Goal: Information Seeking & Learning: Learn about a topic

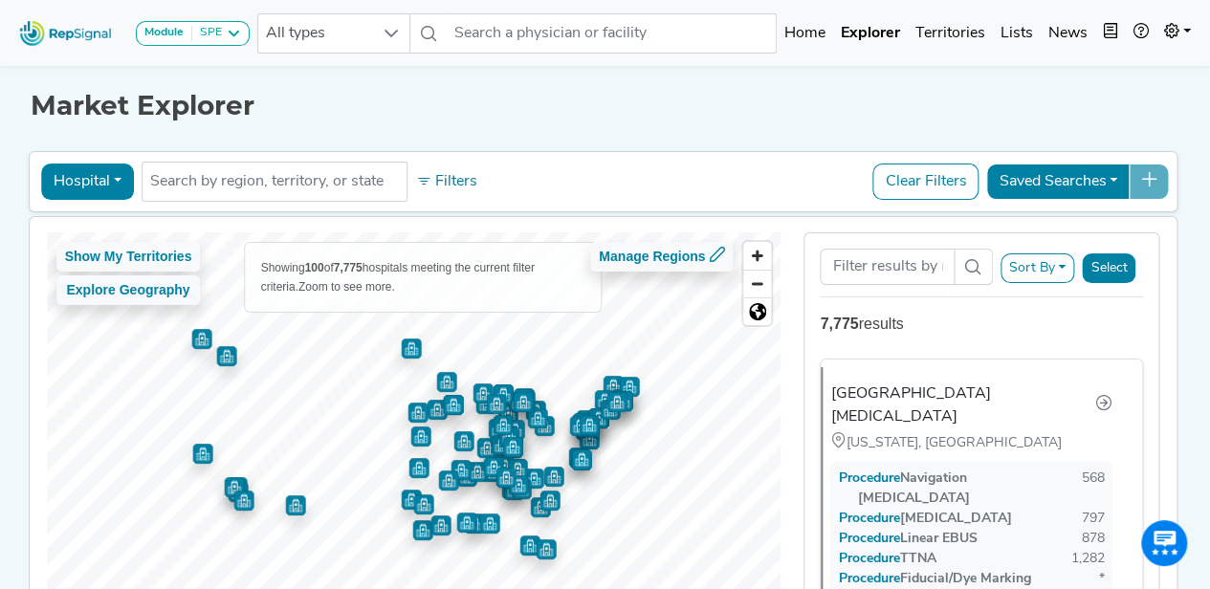
click at [343, 183] on input "text" at bounding box center [274, 181] width 249 height 23
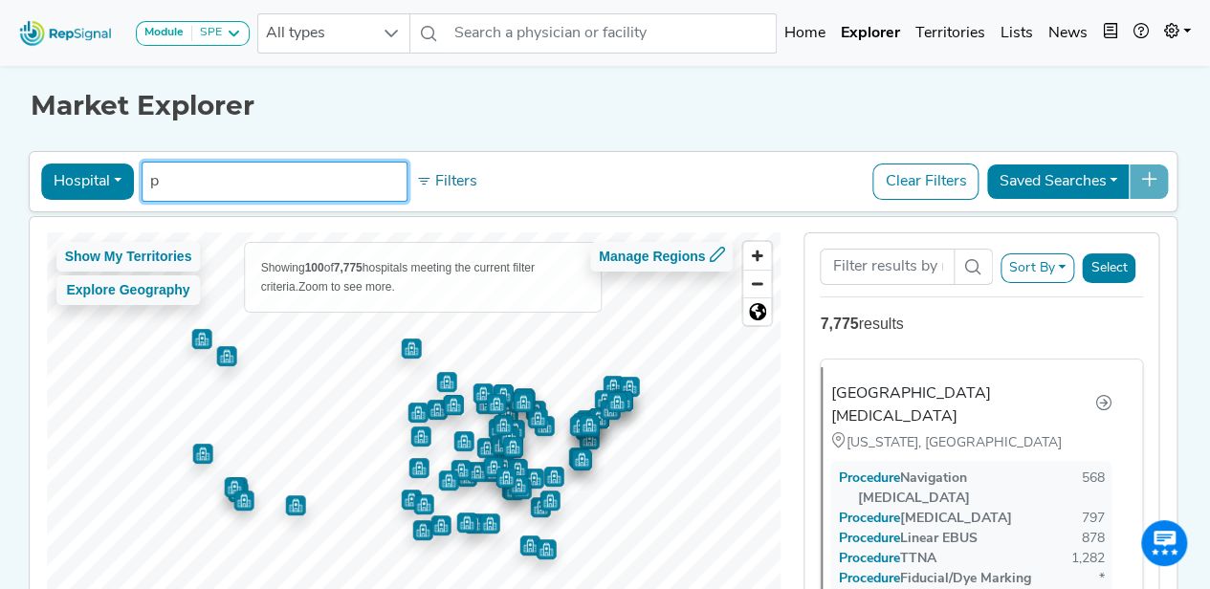
type input "pa"
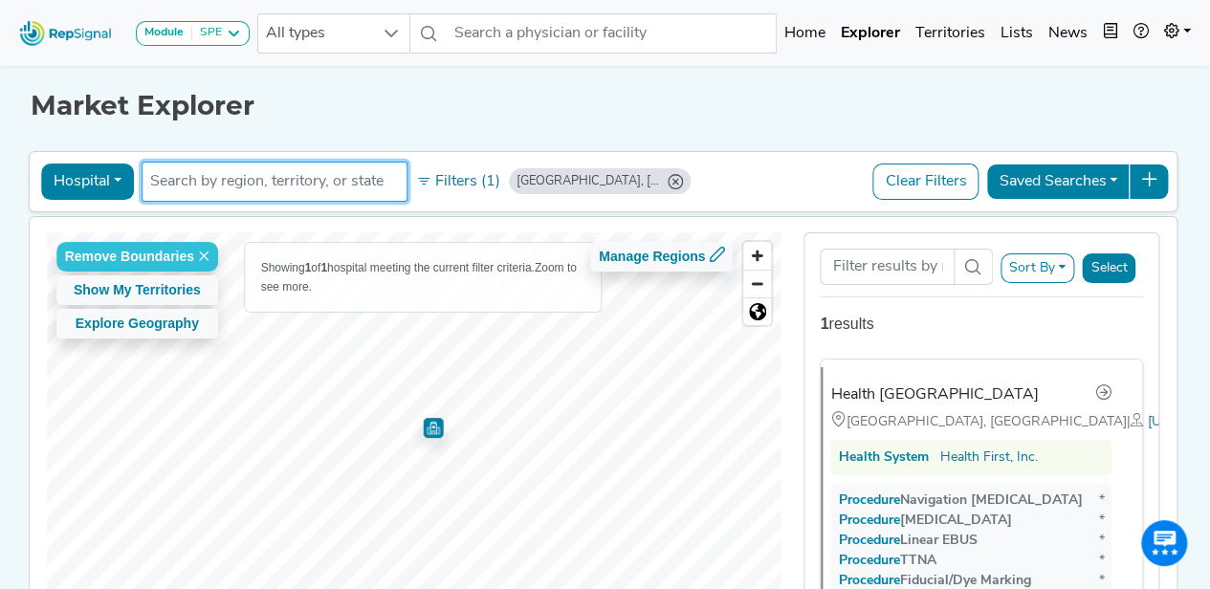
click at [343, 183] on input "text" at bounding box center [274, 181] width 249 height 23
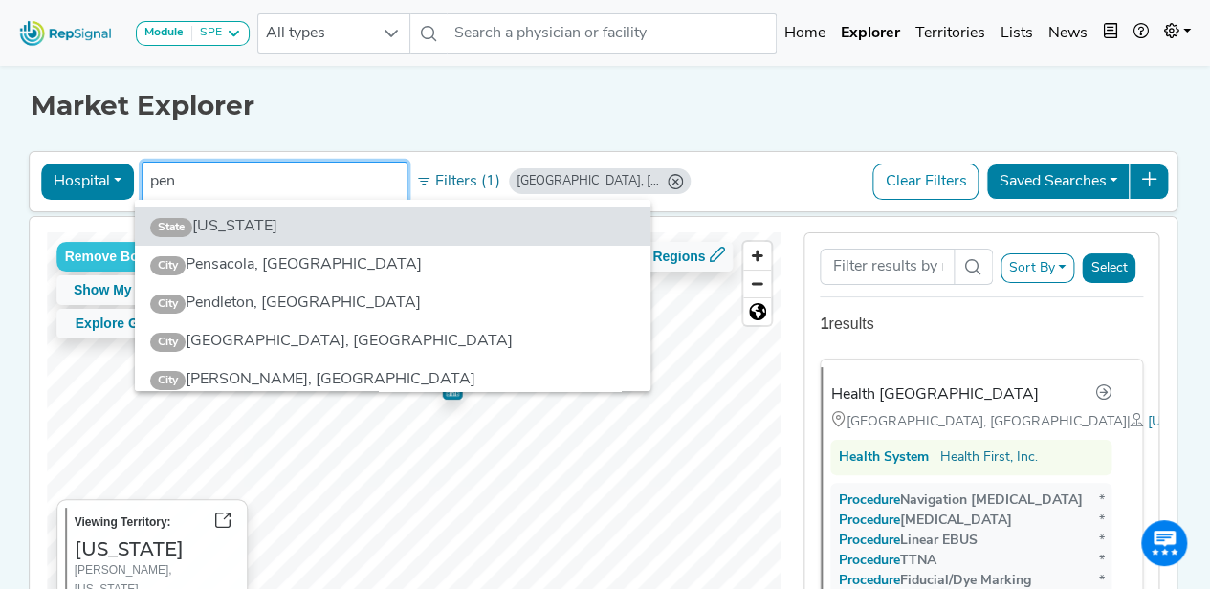
type input "pen"
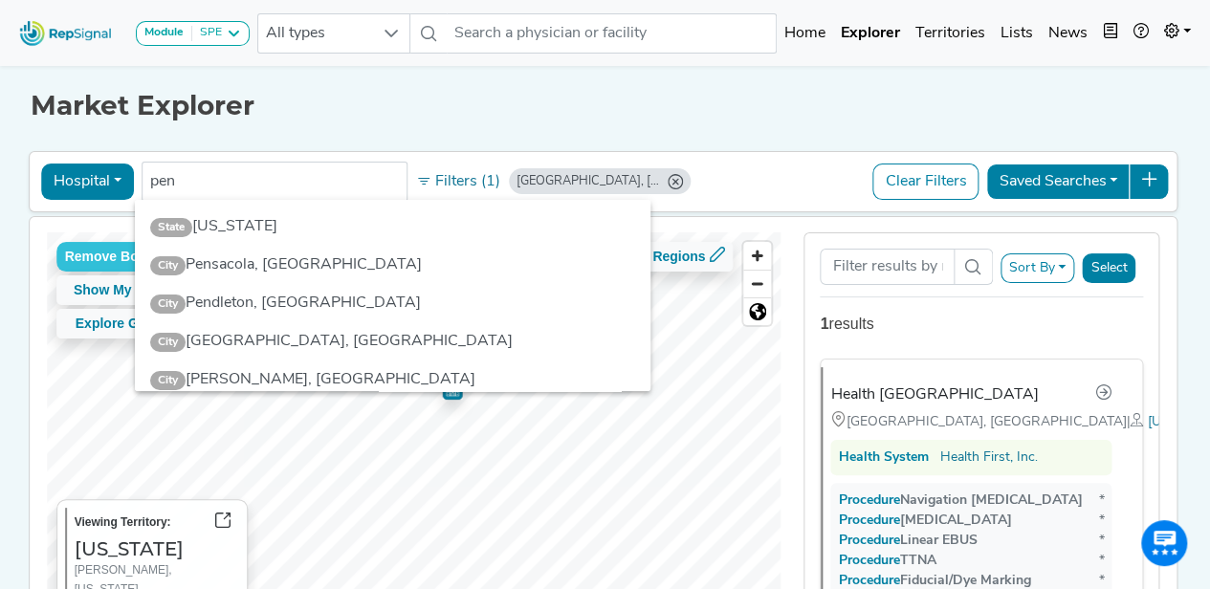
click at [282, 221] on li "State Pennsylvania" at bounding box center [392, 226] width 515 height 38
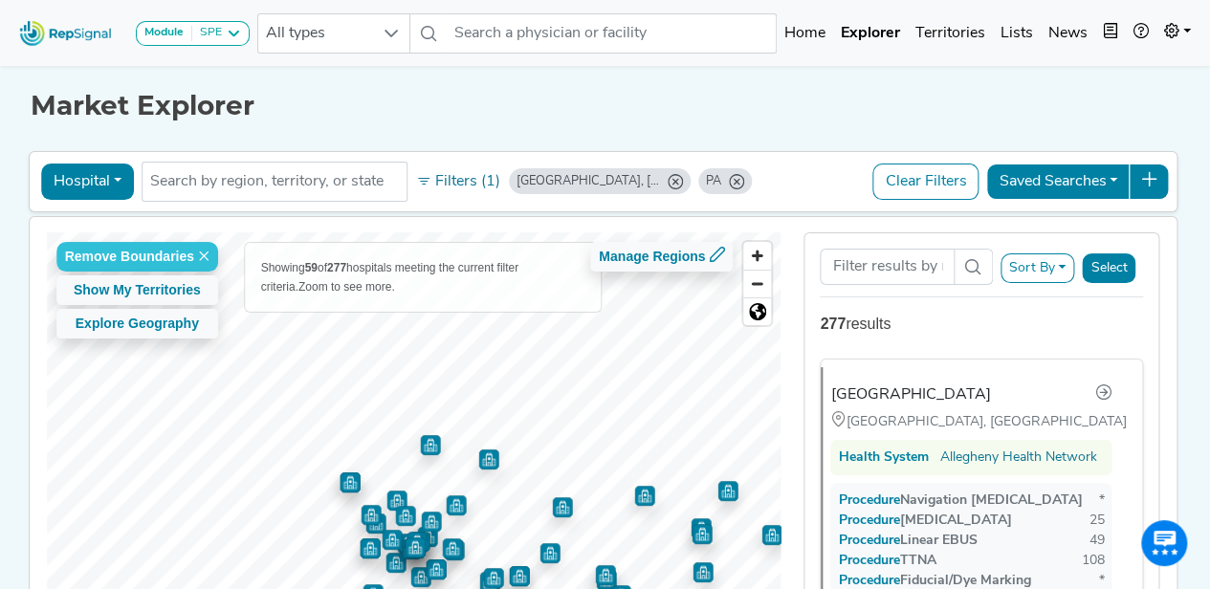
click at [404, 588] on html "Module SPE Bronchoscopy Disposable Bronchoscope SBRT SPE TTNA Thoracic Surgery …" at bounding box center [605, 387] width 1210 height 775
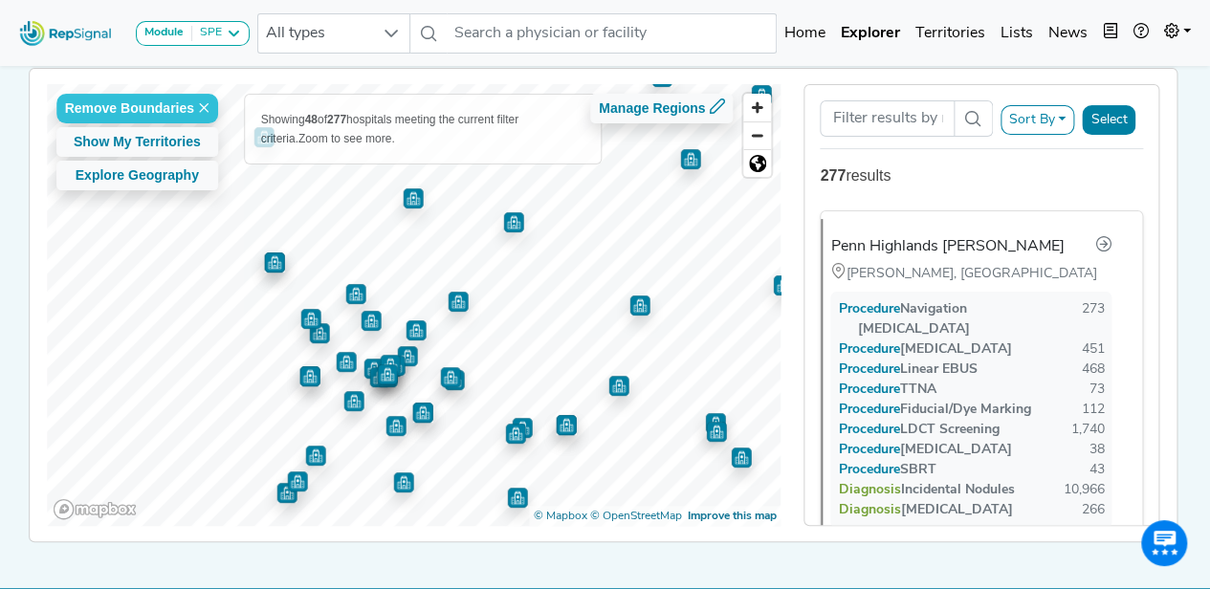
scroll to position [149, 0]
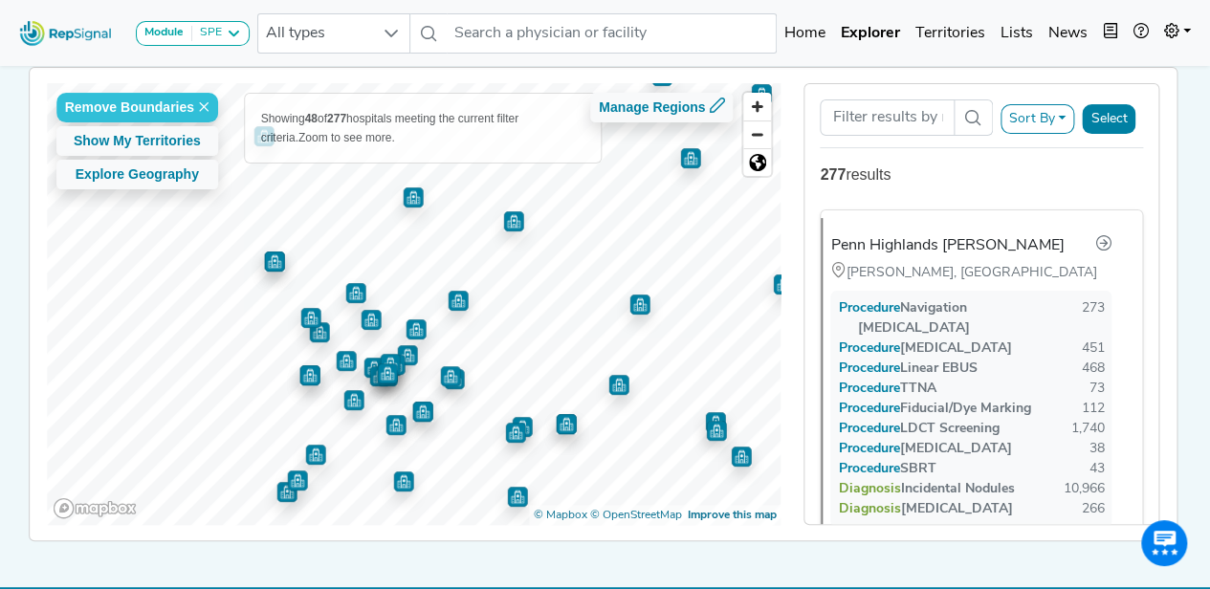
click at [403, 190] on img "Map marker" at bounding box center [413, 197] width 20 height 20
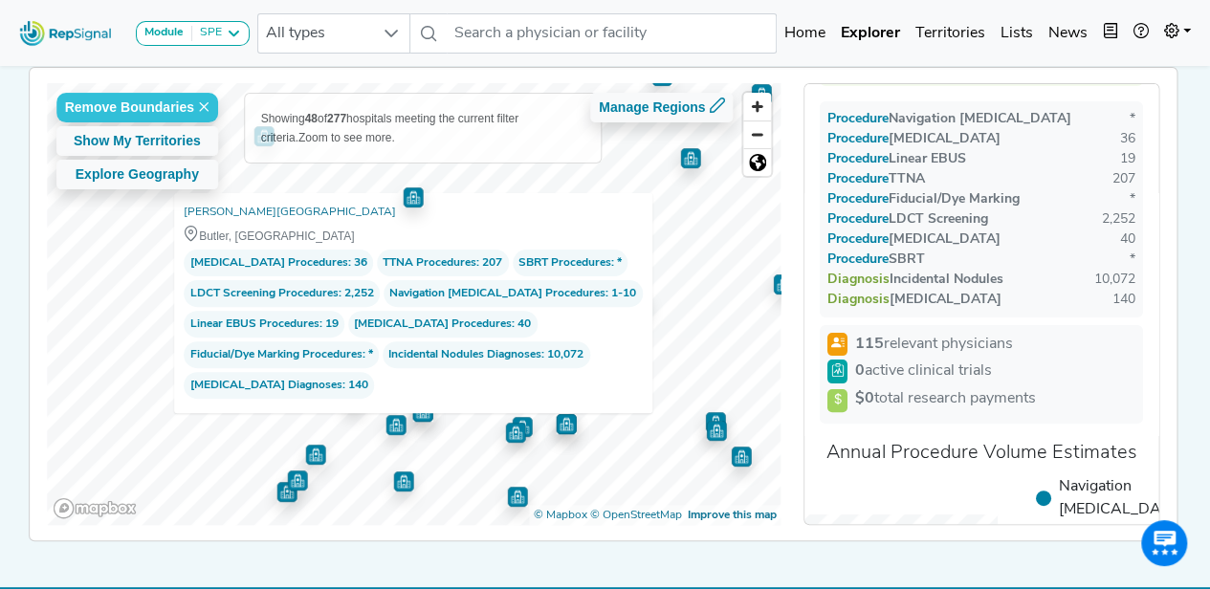
scroll to position [134, 0]
click at [966, 338] on span "115 relevant physicians" at bounding box center [934, 345] width 158 height 23
click at [260, 207] on link "Butler Memorial Hospital" at bounding box center [290, 212] width 212 height 19
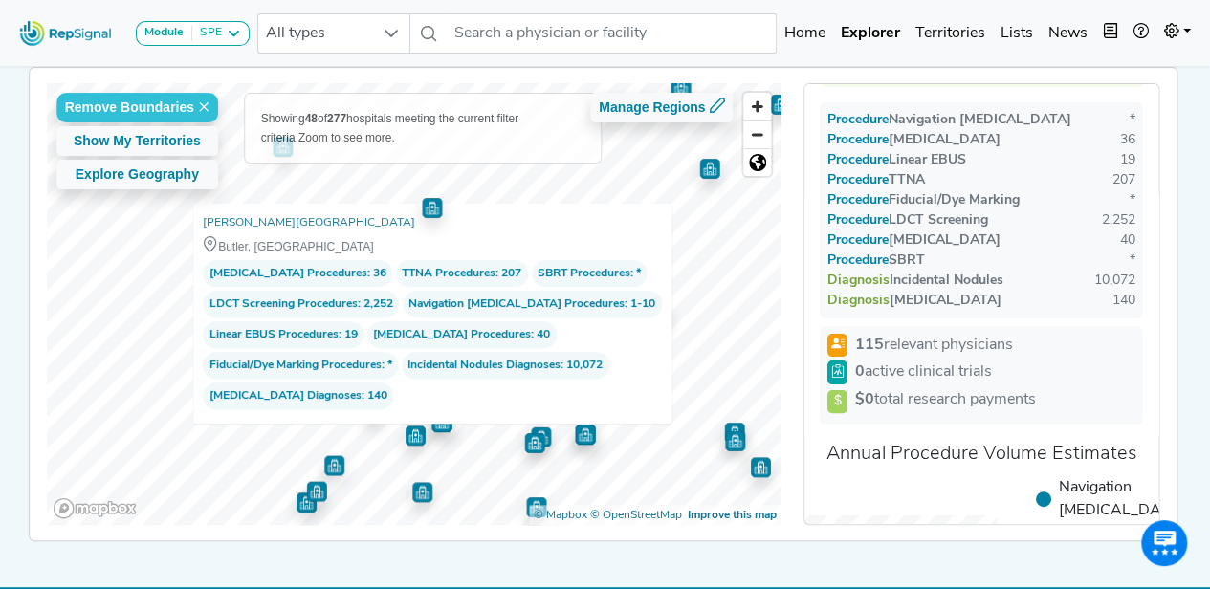
click at [365, 83] on div at bounding box center [414, 83] width 734 height 0
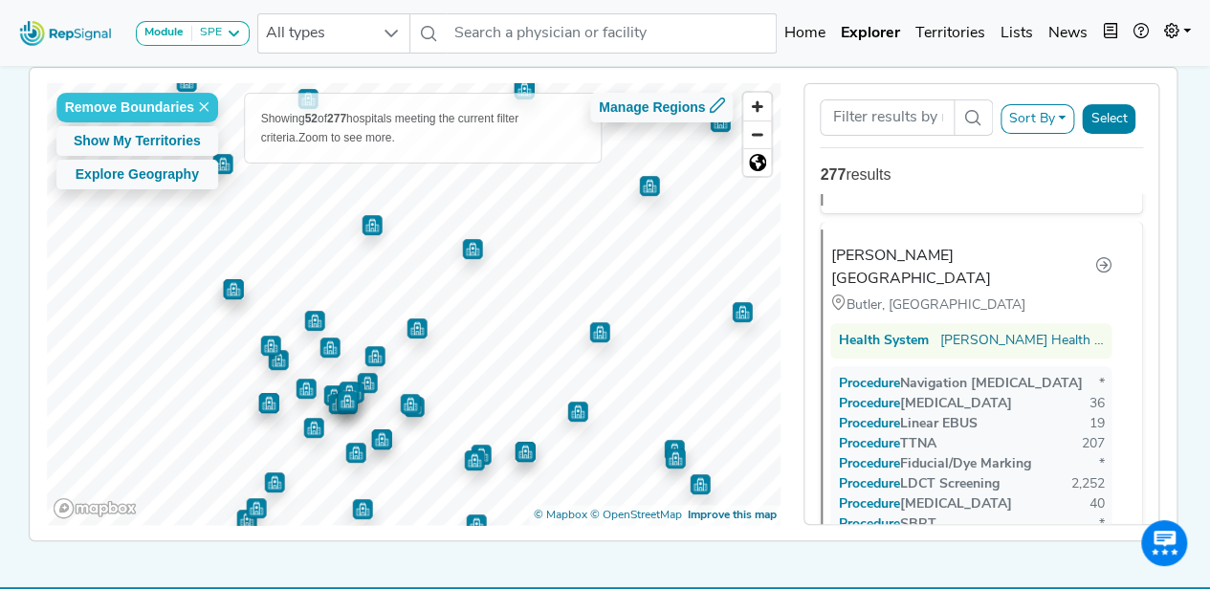
scroll to position [1112, 0]
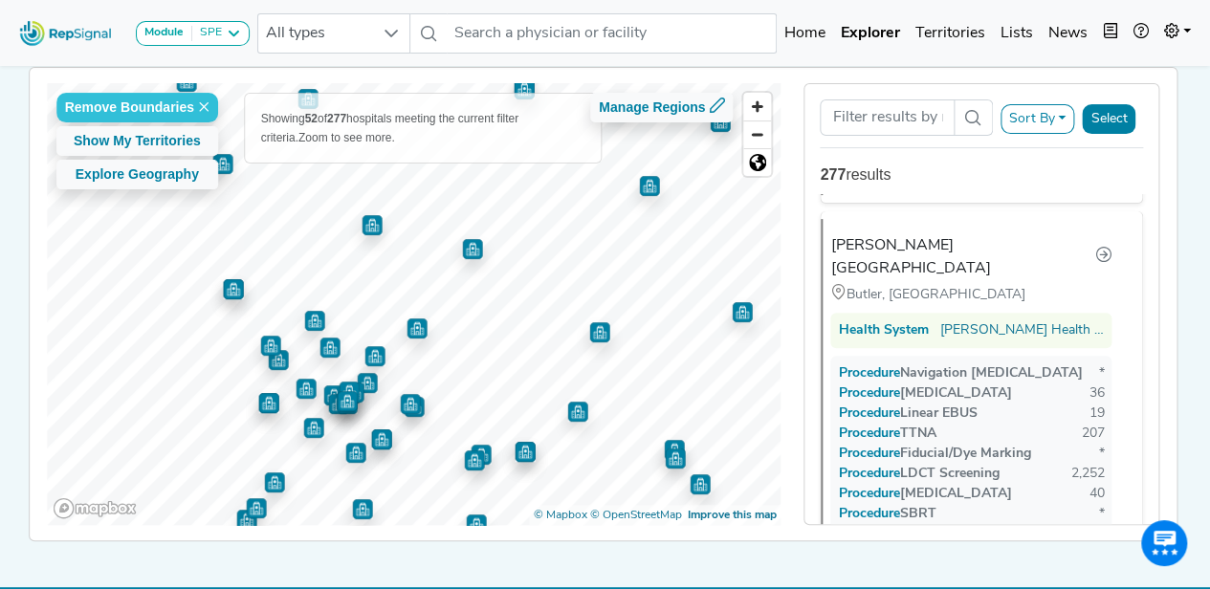
click at [467, 251] on img "Map marker" at bounding box center [472, 249] width 20 height 20
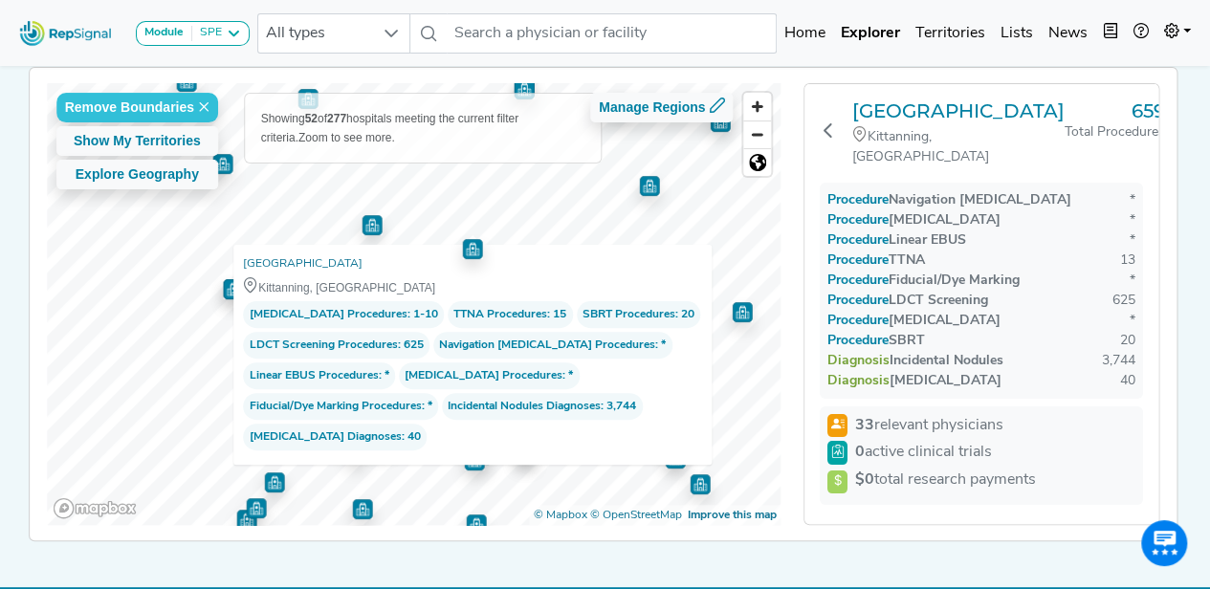
click at [467, 251] on img "Map marker" at bounding box center [472, 248] width 20 height 20
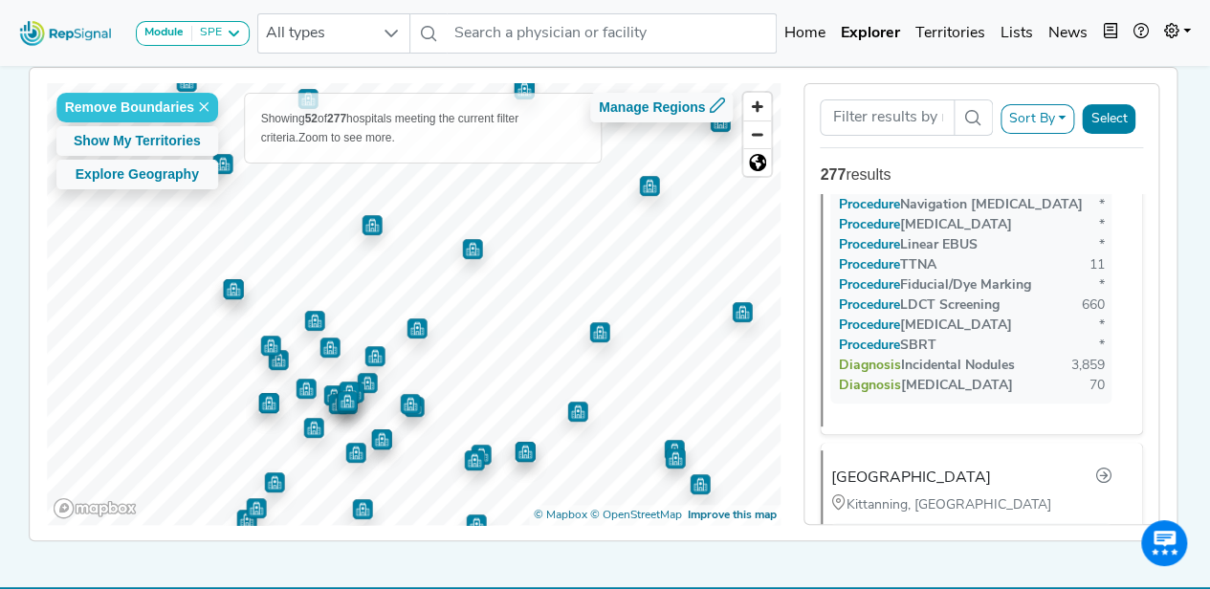
scroll to position [8157, 0]
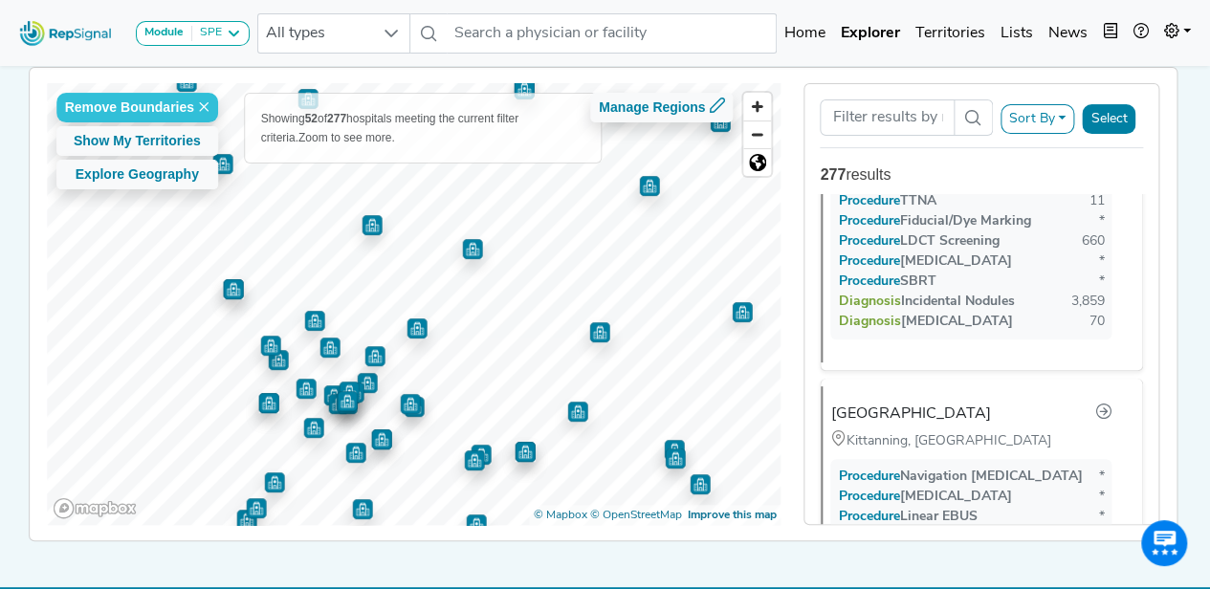
click at [228, 288] on img "Map marker" at bounding box center [233, 289] width 20 height 20
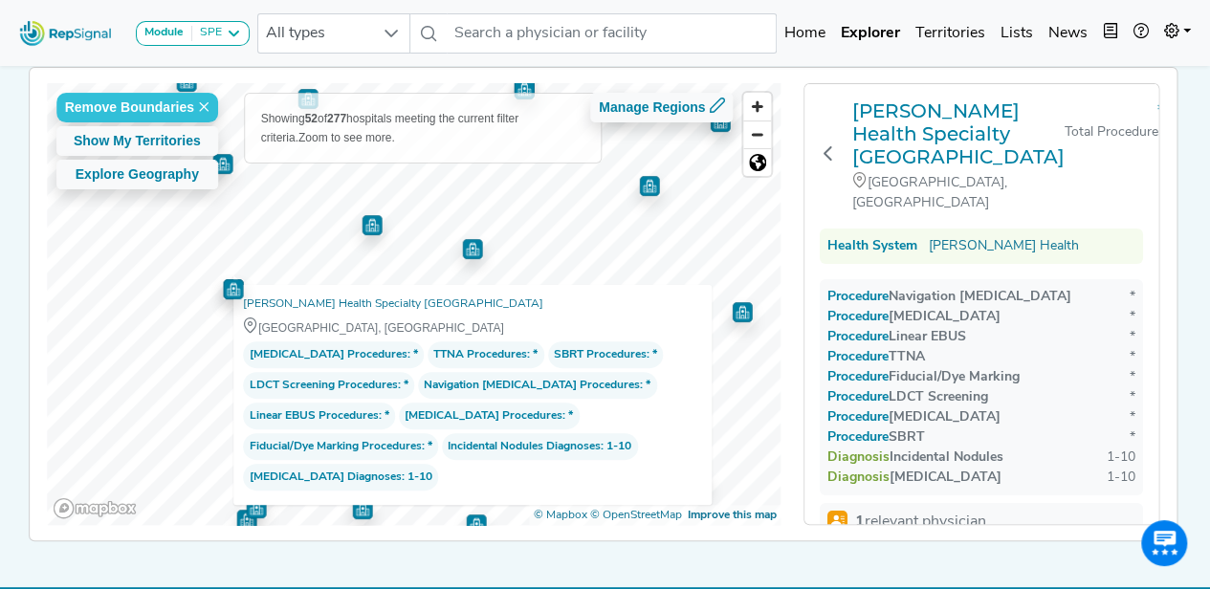
click at [228, 288] on img "Map marker" at bounding box center [233, 288] width 20 height 20
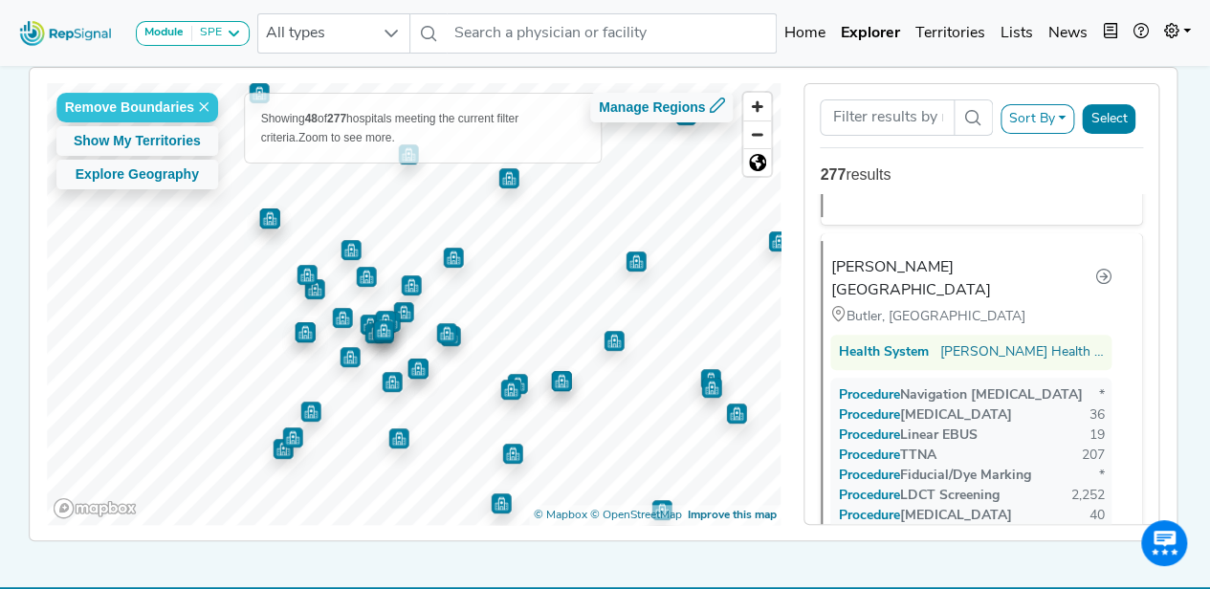
click at [350, 249] on img "Map marker" at bounding box center [350, 250] width 20 height 20
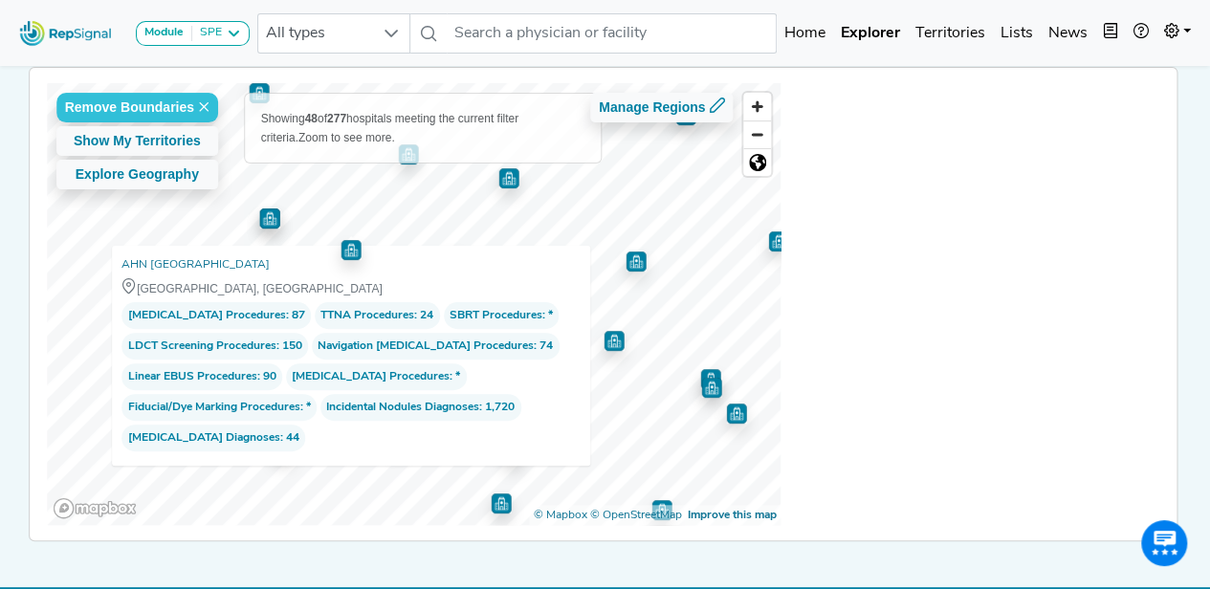
scroll to position [88, 0]
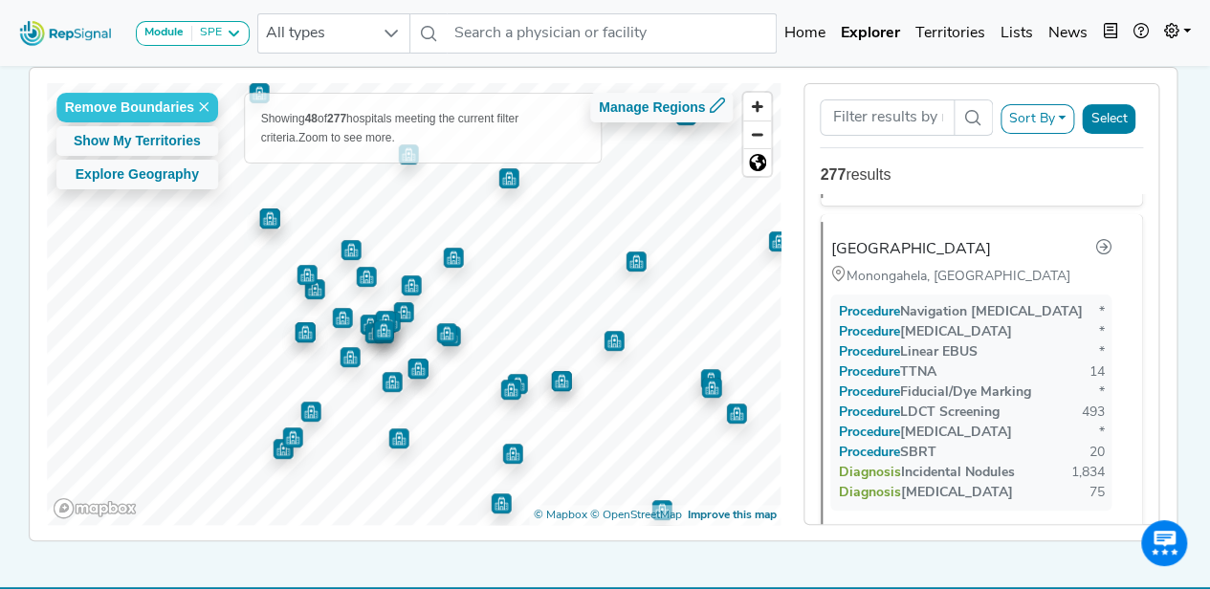
click at [298, 276] on img "Map marker" at bounding box center [306, 275] width 20 height 20
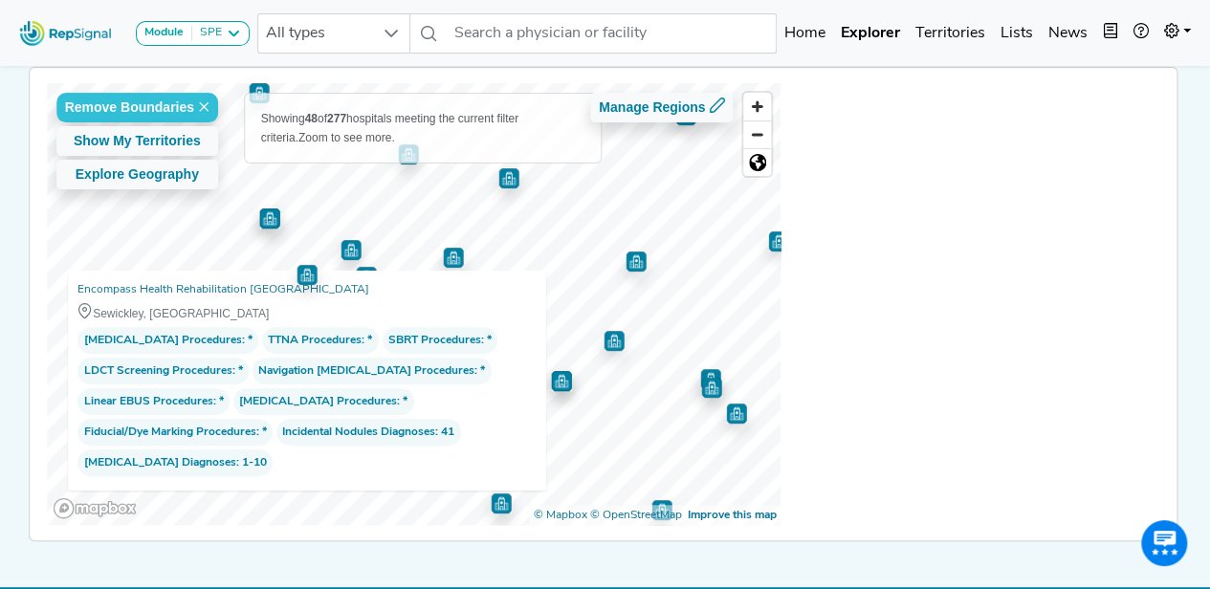
scroll to position [0, 0]
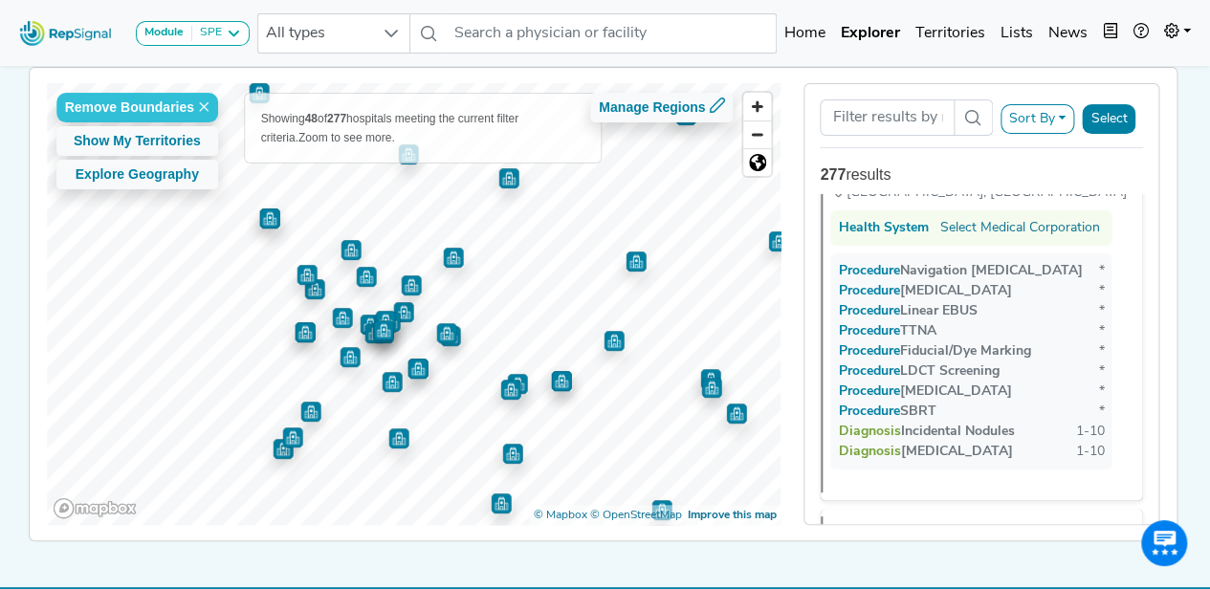
click at [312, 295] on img "Map marker" at bounding box center [314, 289] width 20 height 20
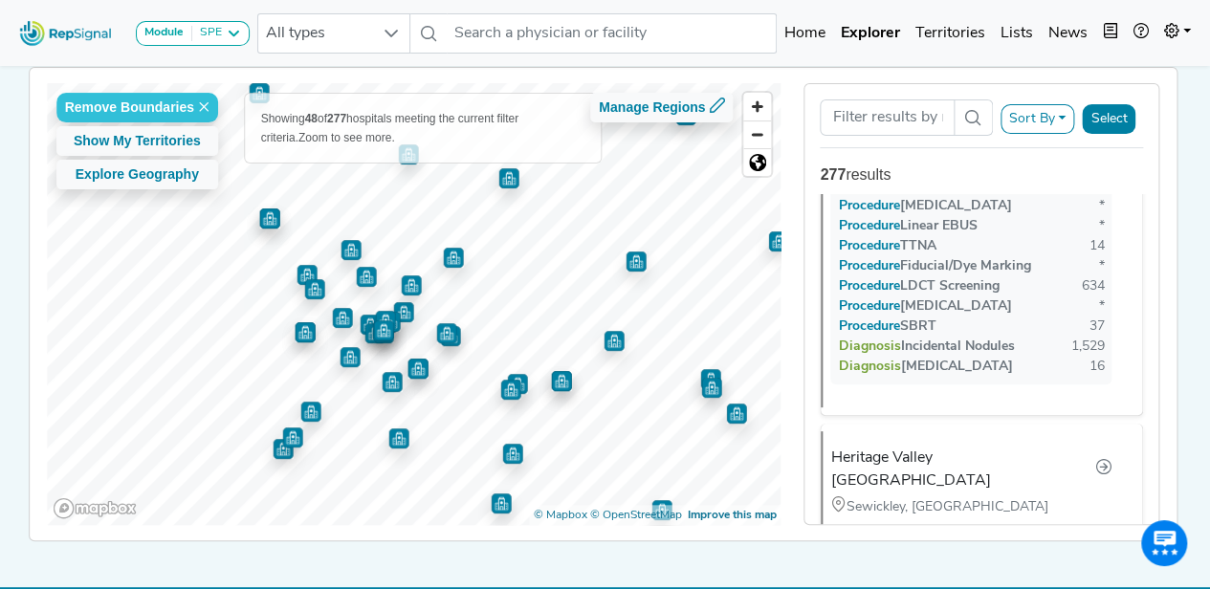
click at [339, 318] on img "Map marker" at bounding box center [342, 318] width 20 height 20
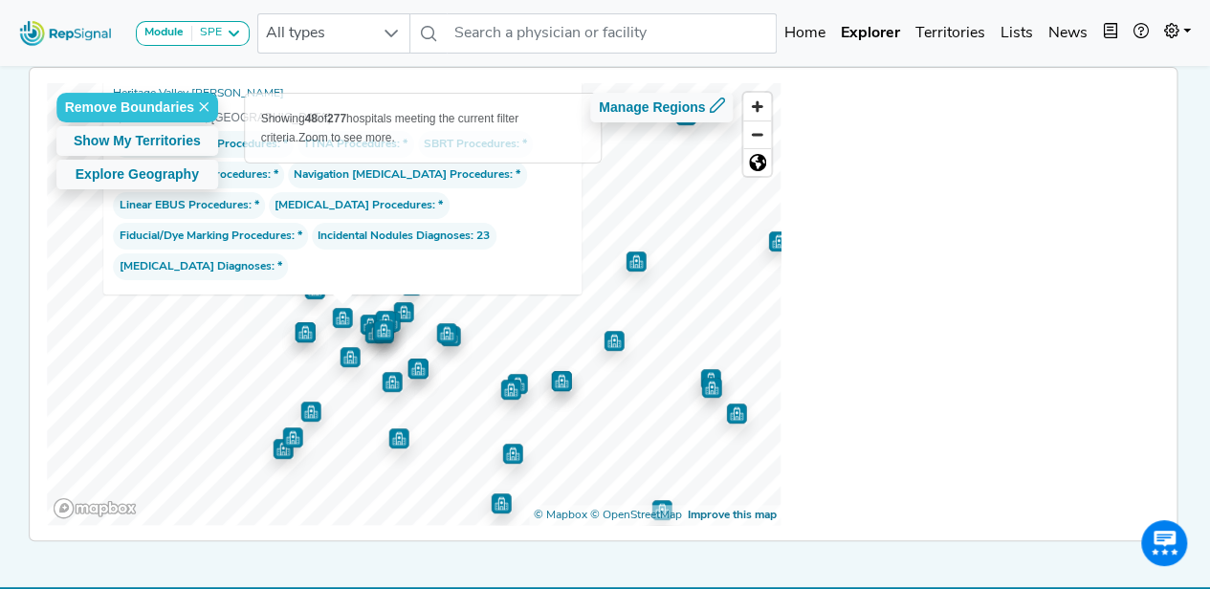
scroll to position [6680, 0]
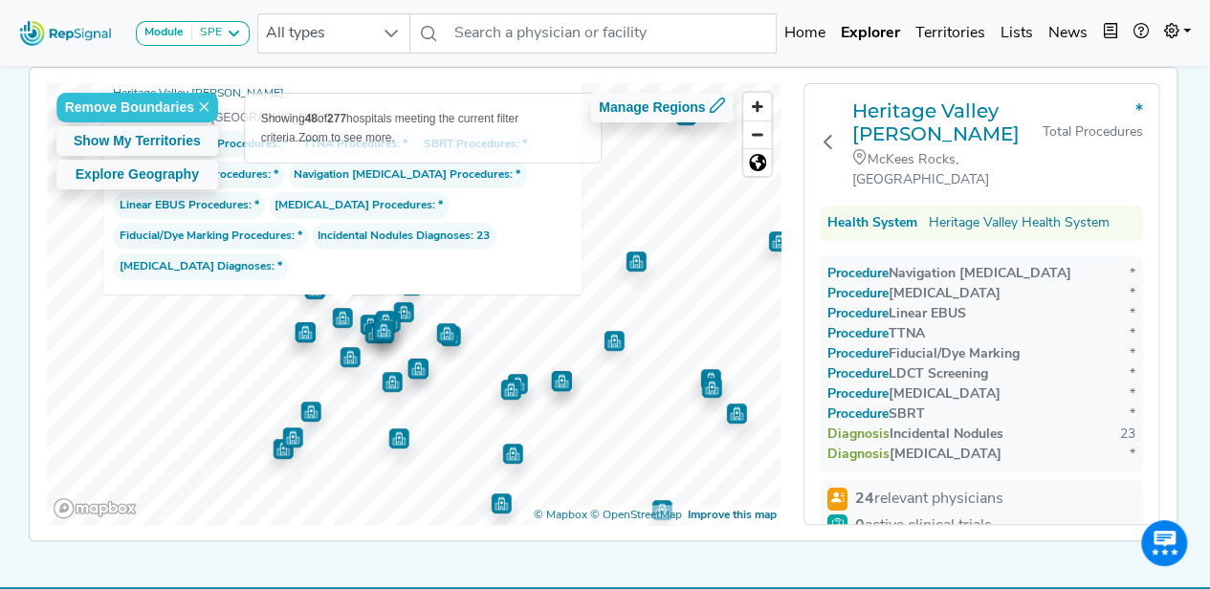
click at [306, 336] on img "Map marker" at bounding box center [305, 332] width 20 height 20
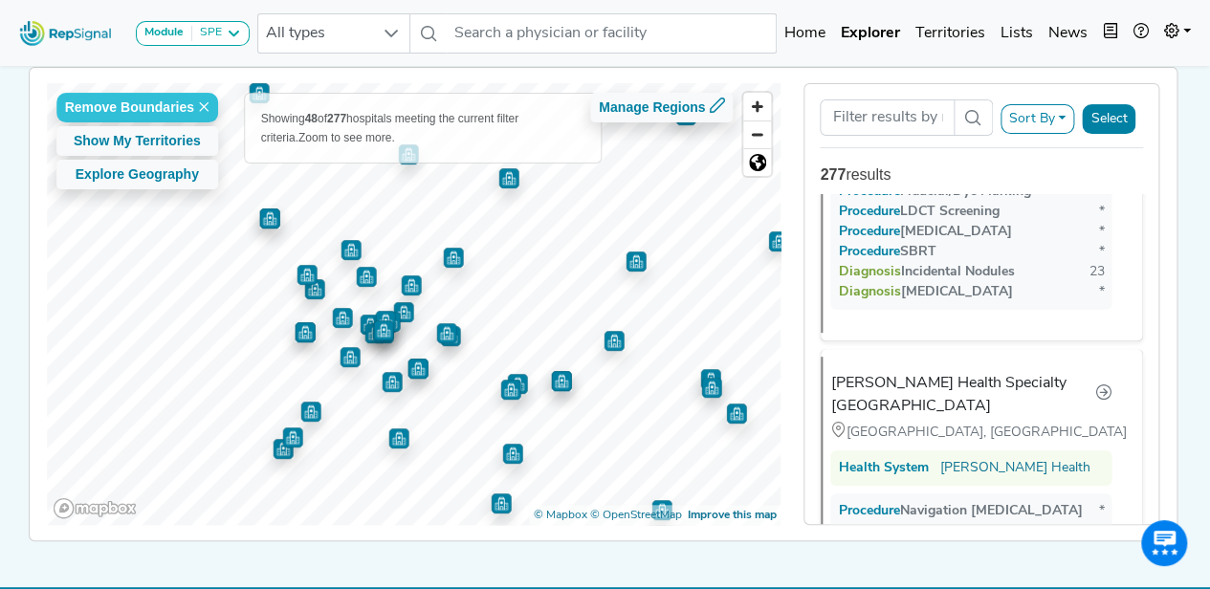
scroll to position [14103, 0]
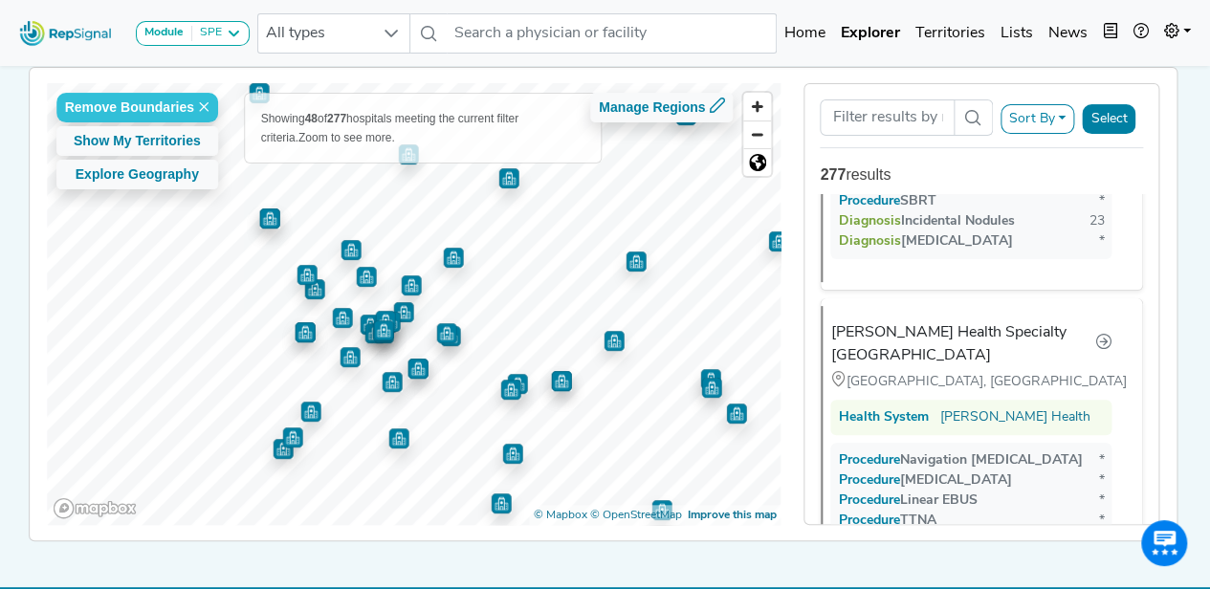
click at [763, 108] on span "Zoom in" at bounding box center [757, 107] width 28 height 28
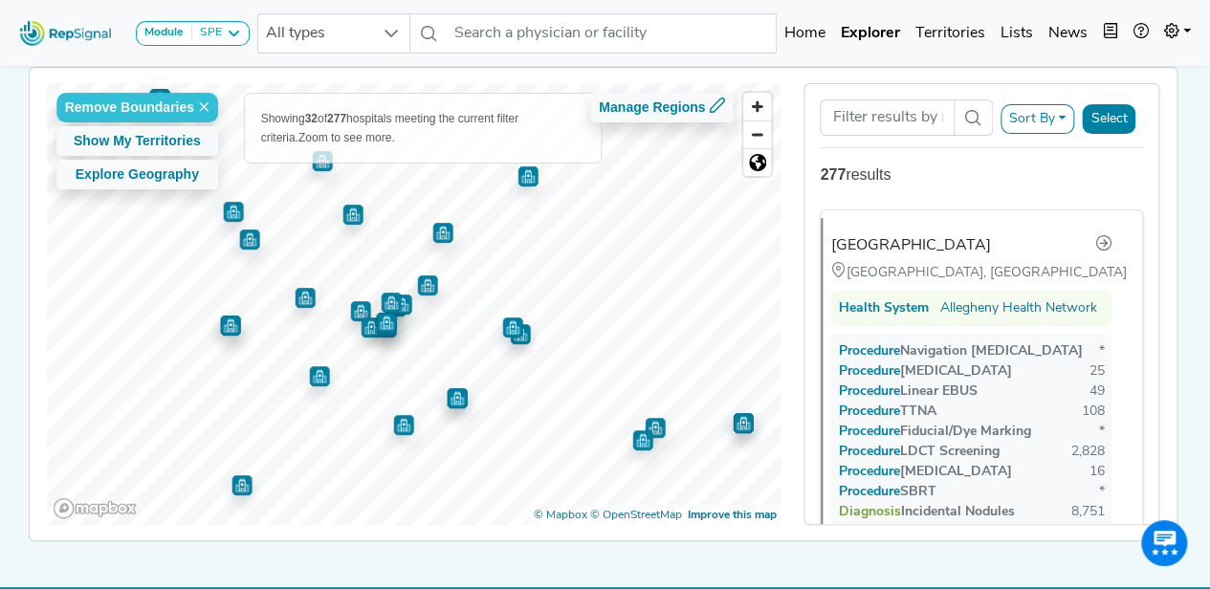
scroll to position [0, 0]
click at [427, 288] on img "Map marker" at bounding box center [427, 285] width 20 height 20
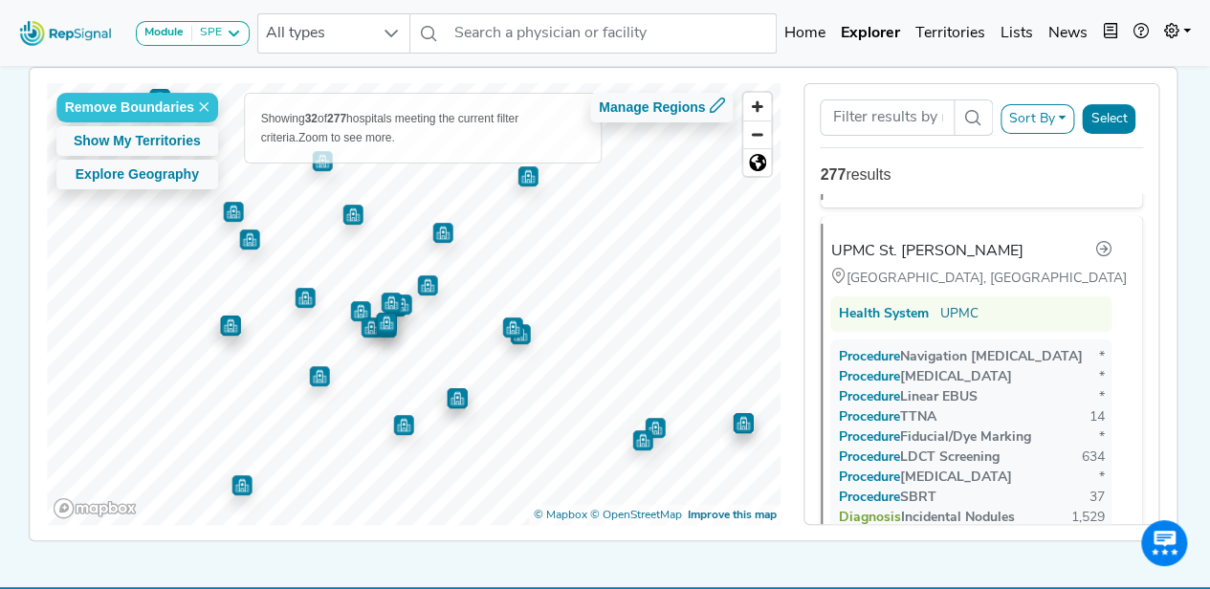
scroll to position [4537, 0]
click at [402, 306] on img "Map marker" at bounding box center [401, 305] width 20 height 20
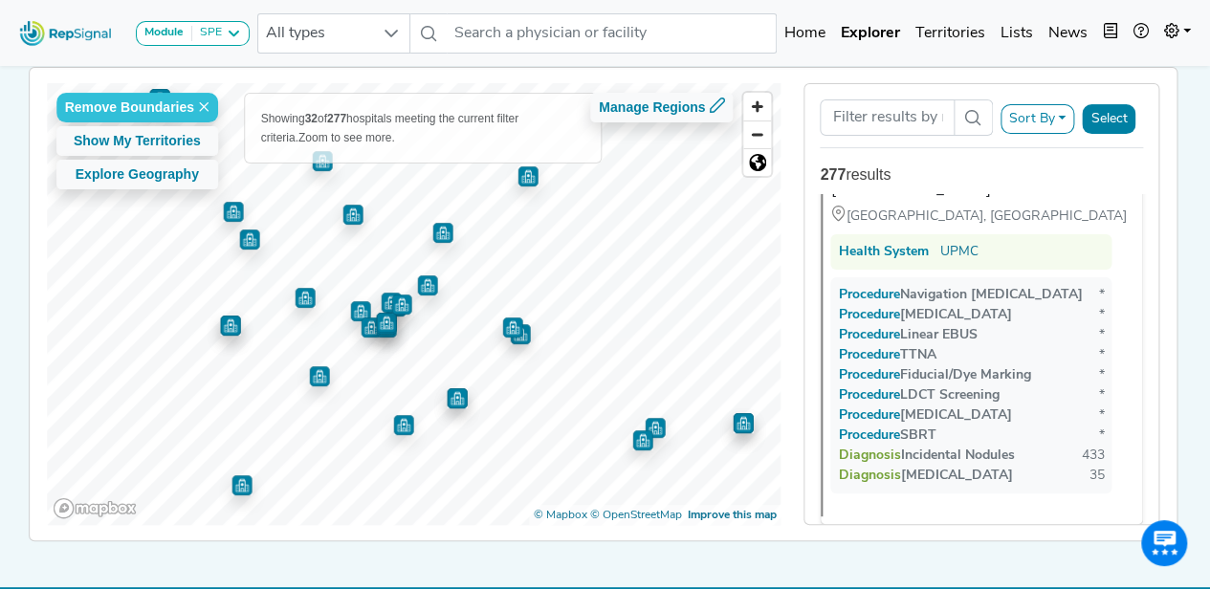
click at [381, 301] on img "Map marker" at bounding box center [391, 303] width 20 height 20
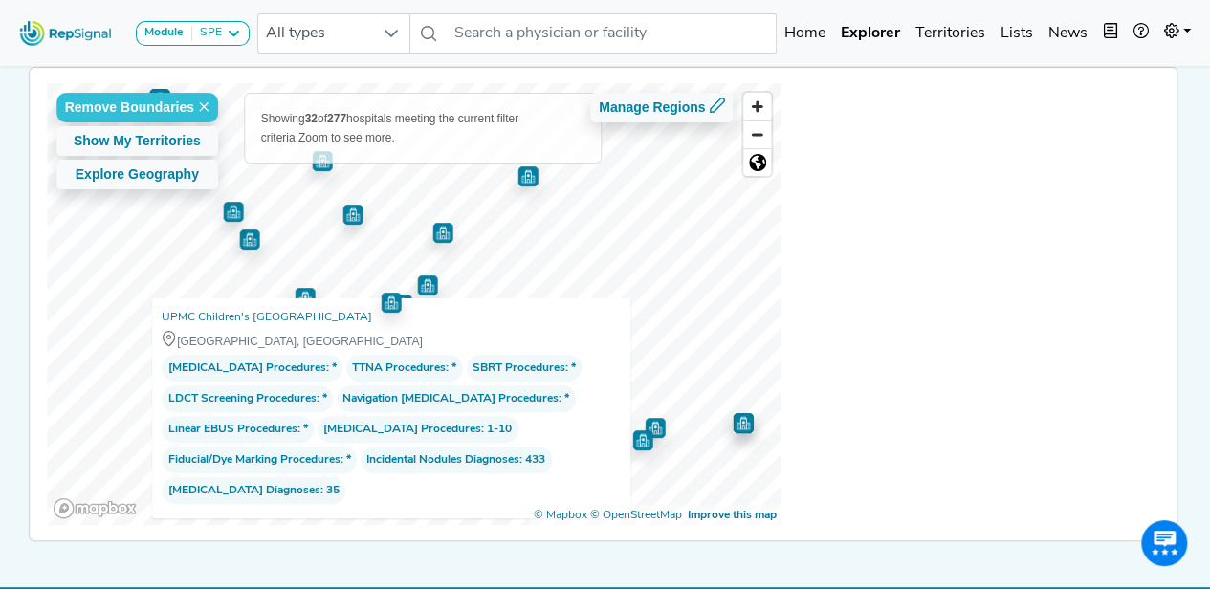
scroll to position [11721, 0]
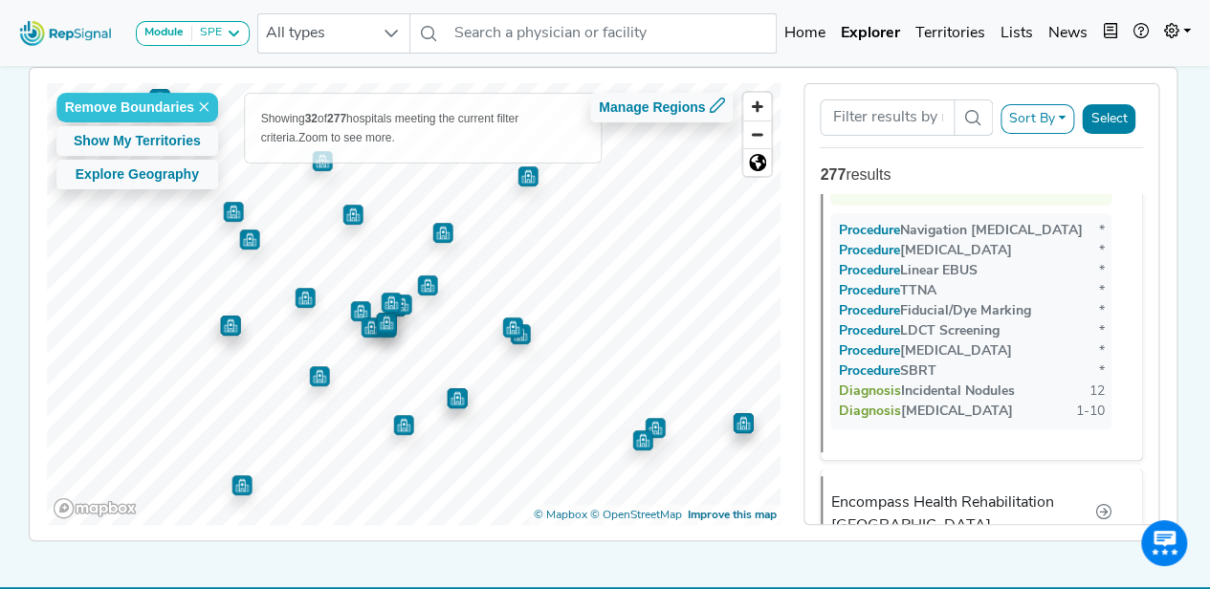
click at [354, 303] on img "Map marker" at bounding box center [360, 311] width 20 height 20
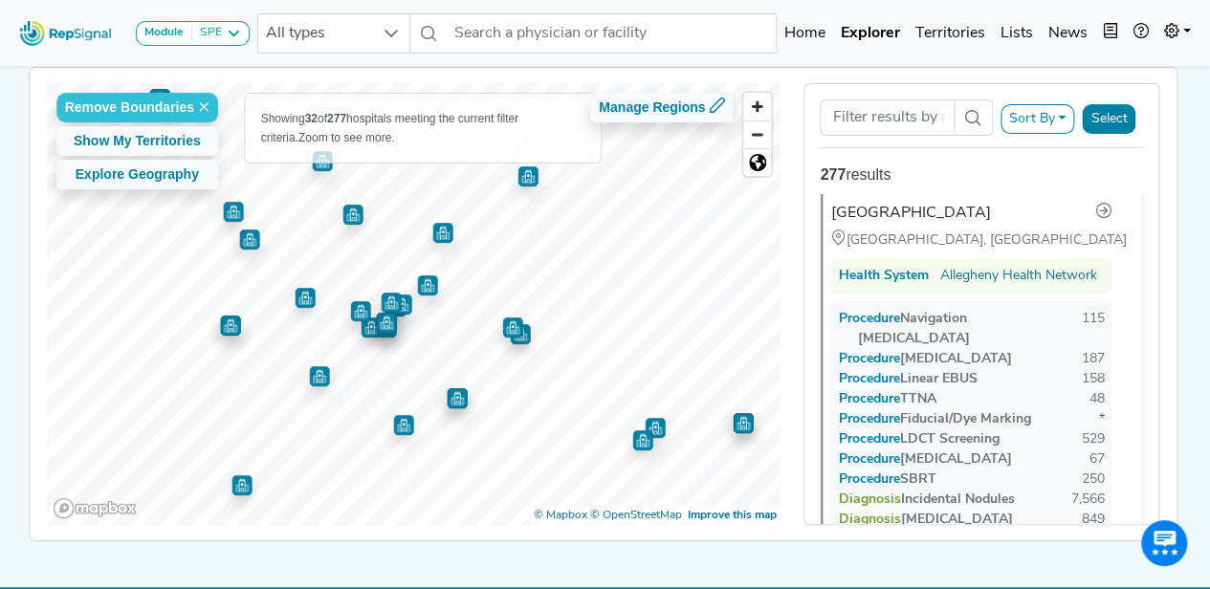
scroll to position [2268, 0]
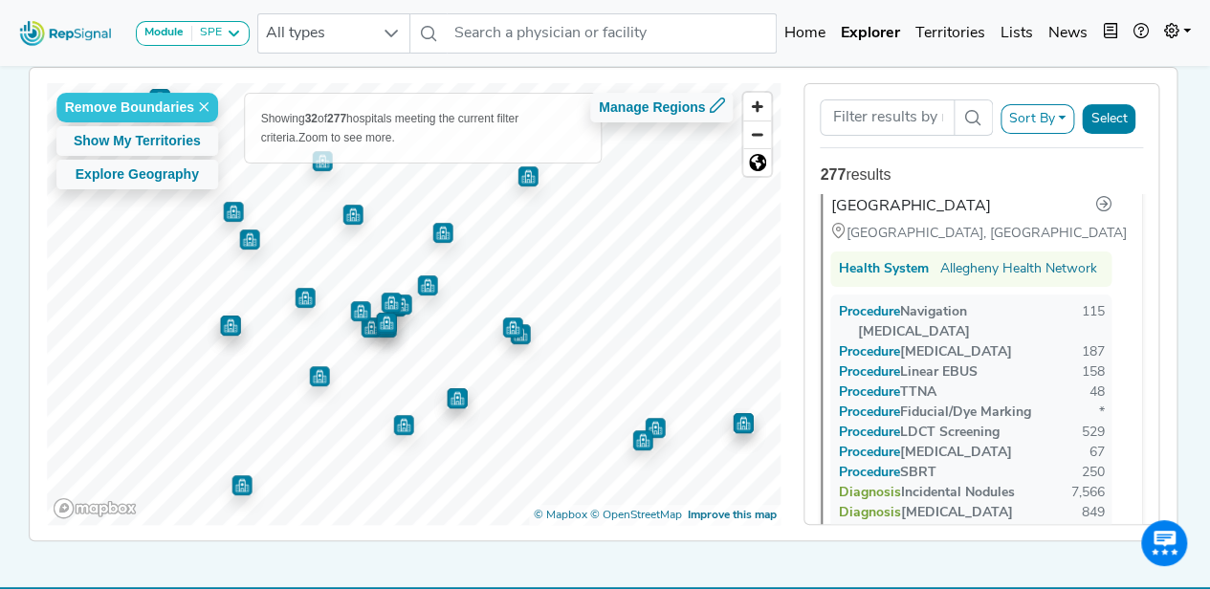
click at [362, 326] on img "Map marker" at bounding box center [370, 327] width 20 height 20
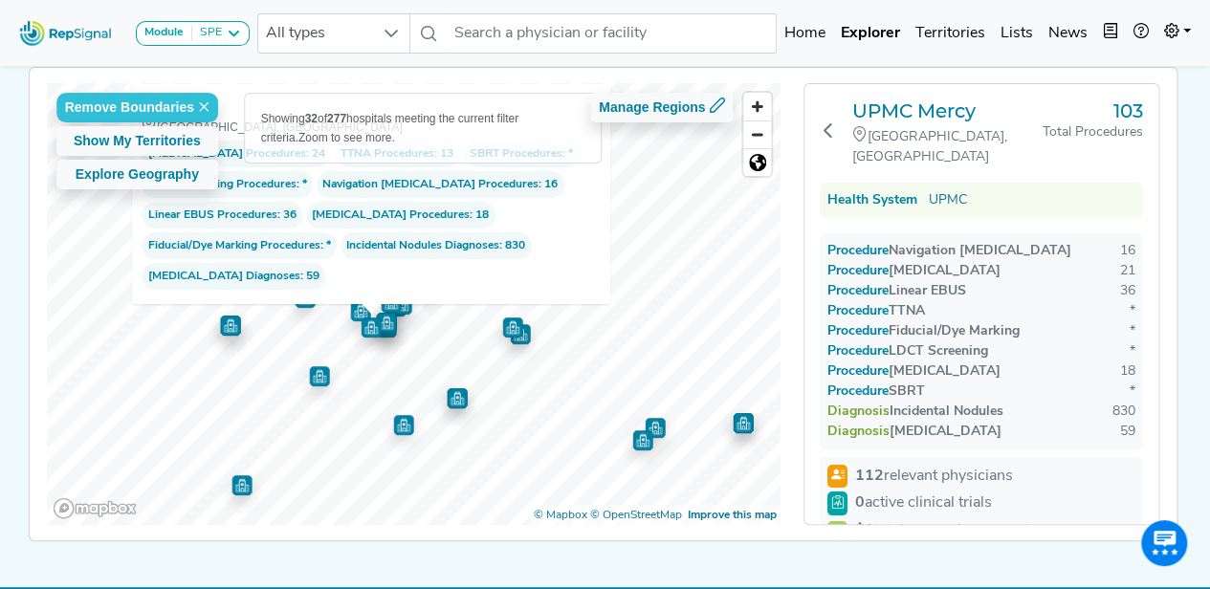
click at [384, 332] on img "Map marker" at bounding box center [386, 327] width 20 height 20
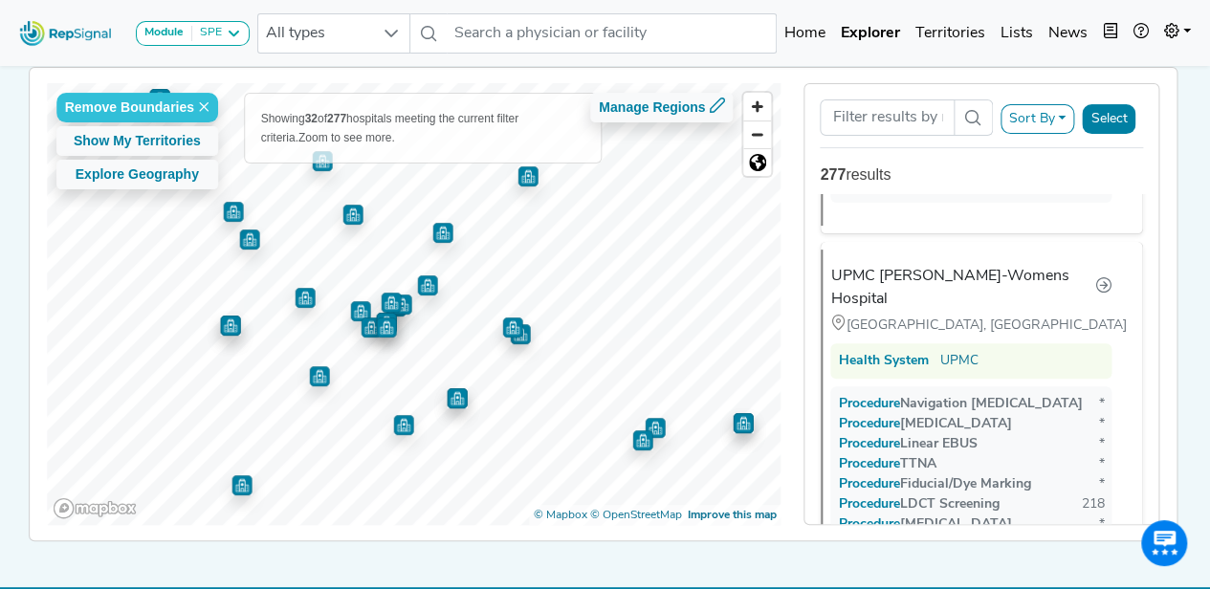
scroll to position [5671, 0]
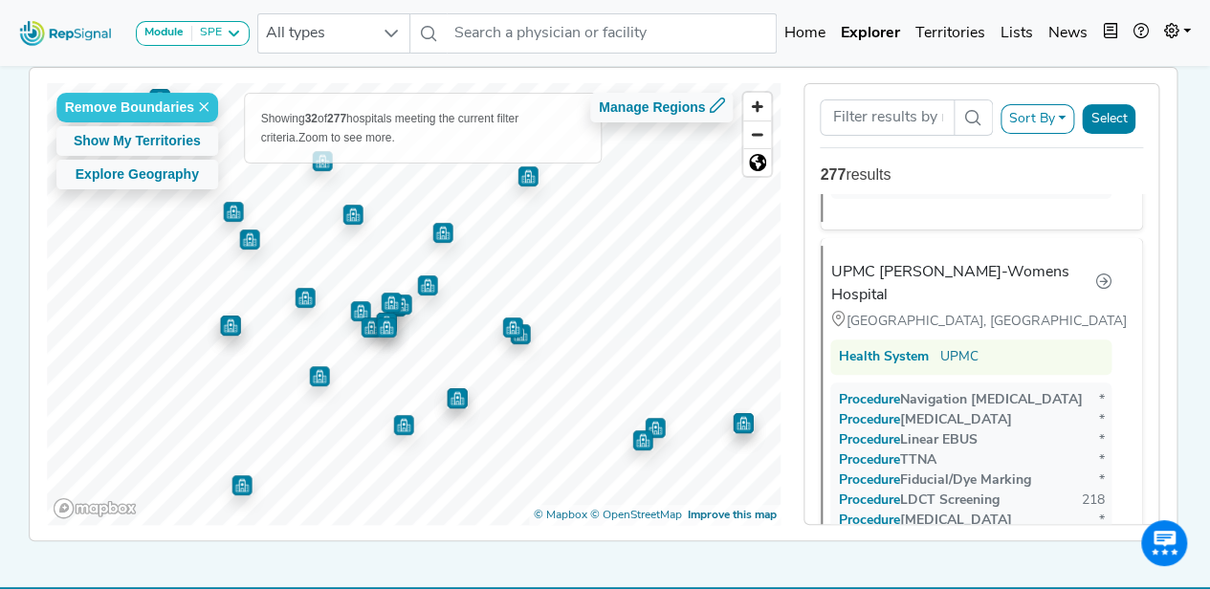
click at [508, 332] on img "Map marker" at bounding box center [512, 327] width 20 height 20
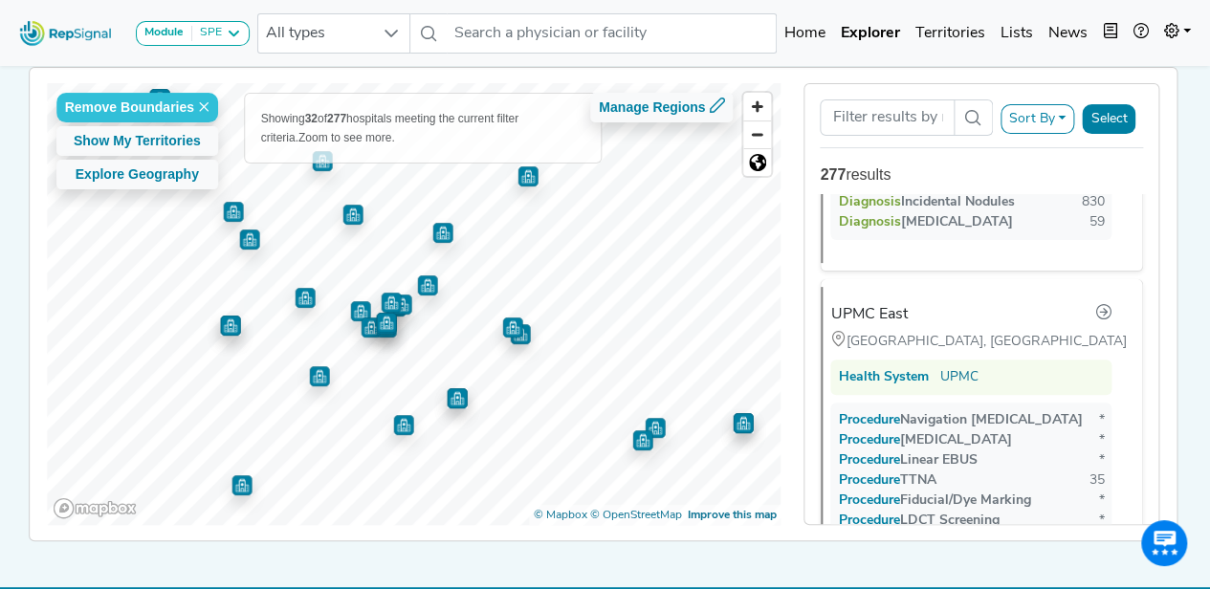
scroll to position [6806, 0]
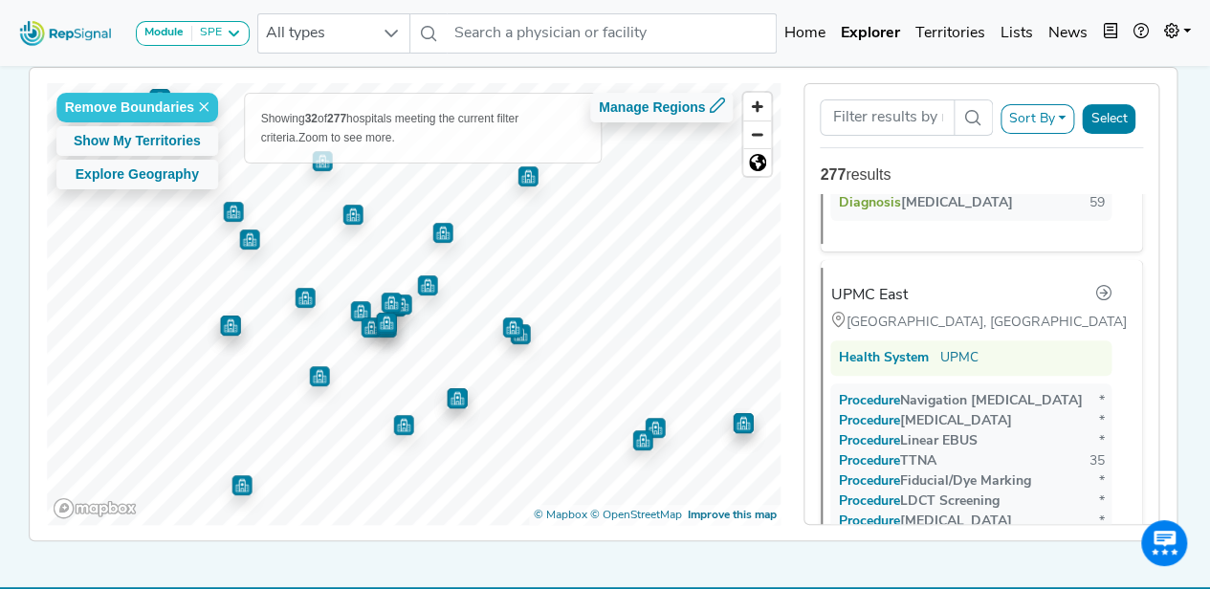
click at [519, 336] on img "Map marker" at bounding box center [520, 334] width 20 height 20
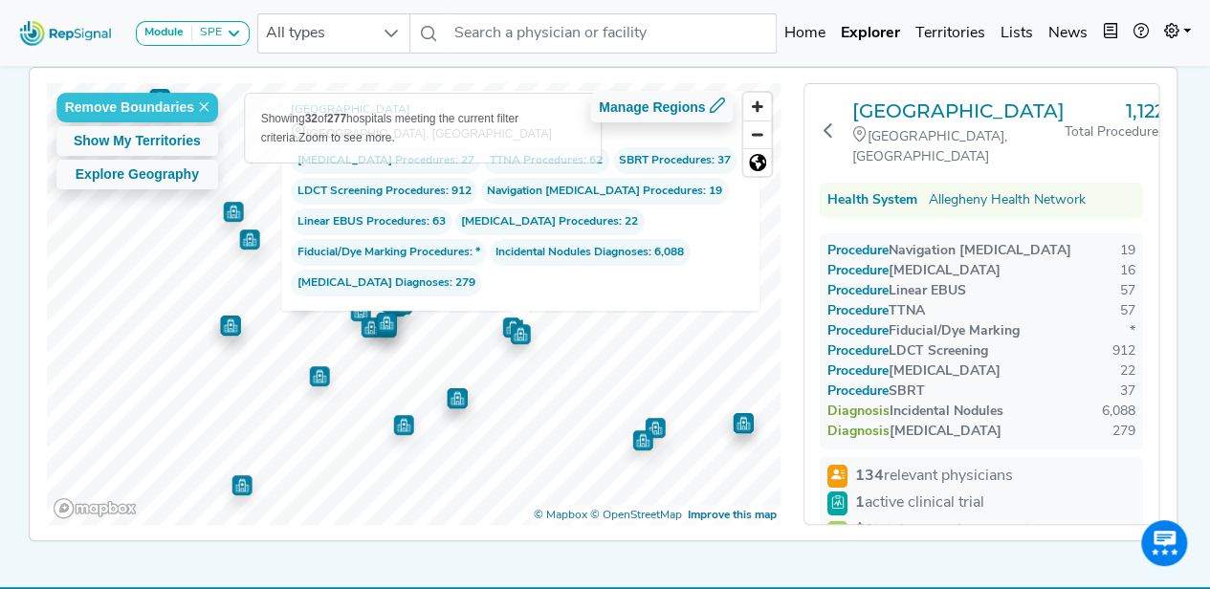
click at [311, 382] on img "Map marker" at bounding box center [319, 376] width 20 height 20
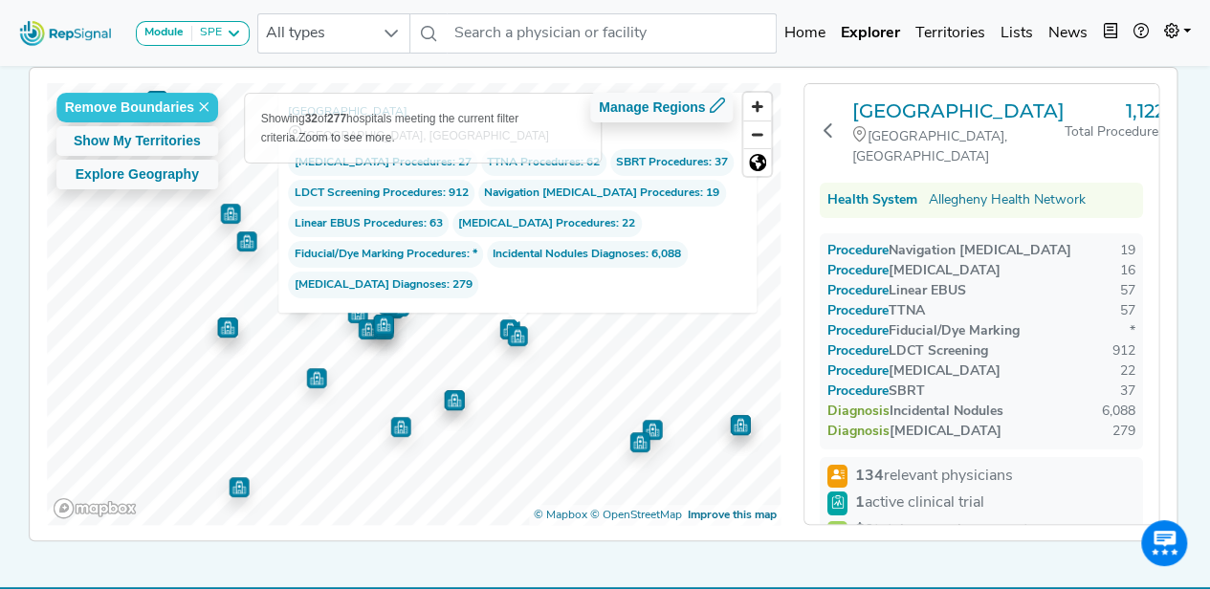
click at [311, 382] on img "Map marker" at bounding box center [316, 378] width 20 height 20
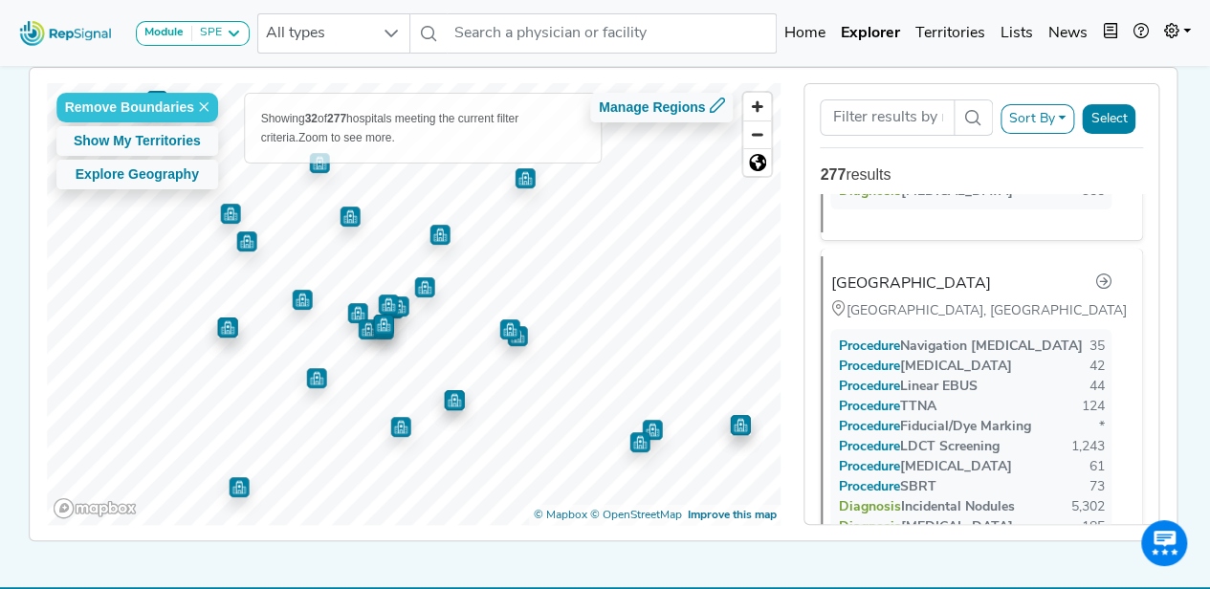
scroll to position [1513, 0]
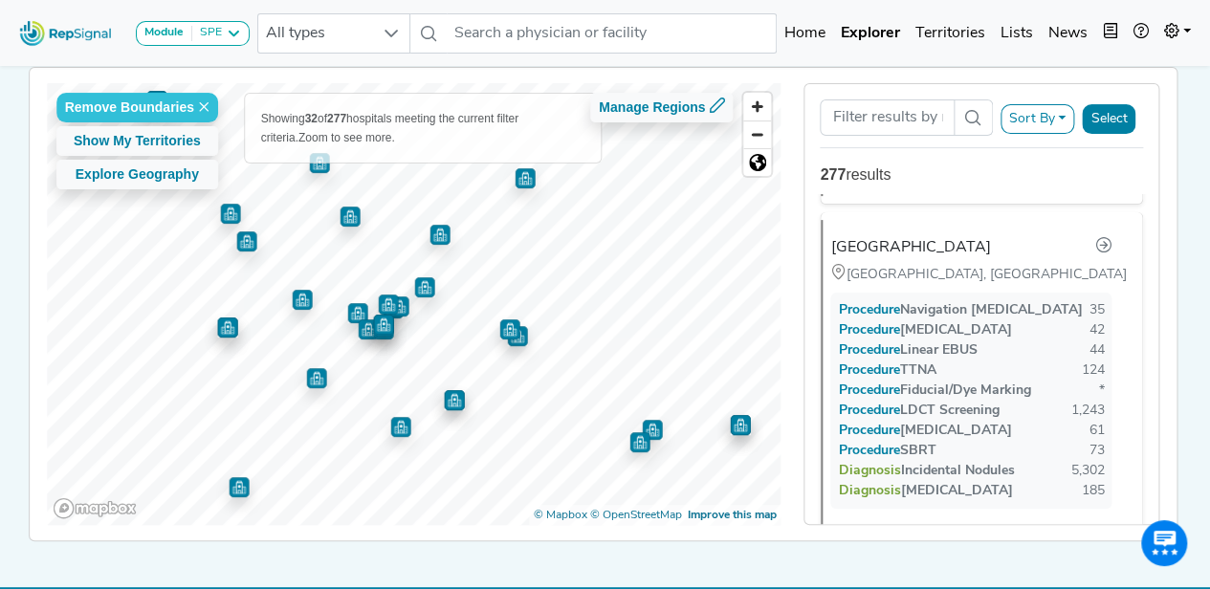
click at [228, 326] on img "Map marker" at bounding box center [227, 327] width 20 height 20
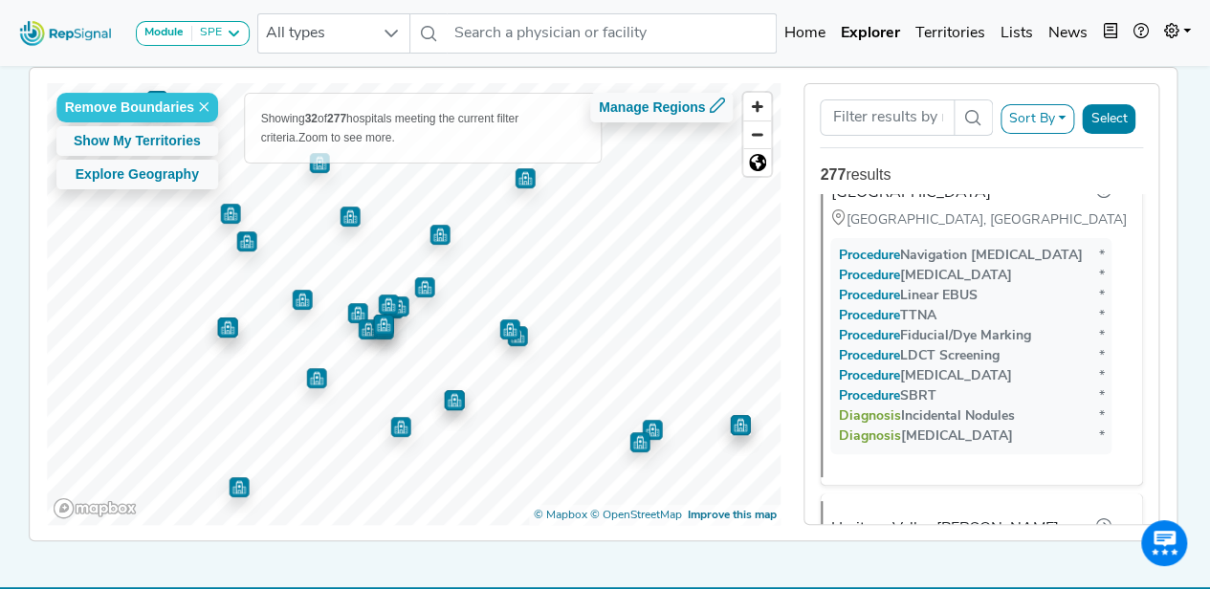
click at [398, 427] on img "Map marker" at bounding box center [400, 427] width 20 height 20
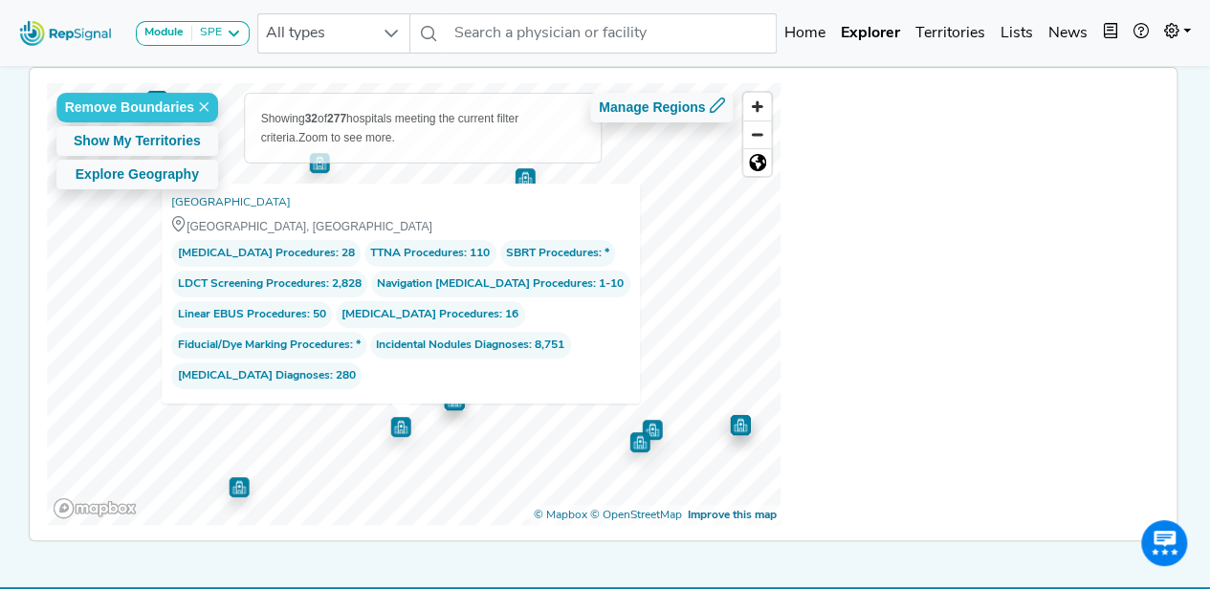
scroll to position [0, 0]
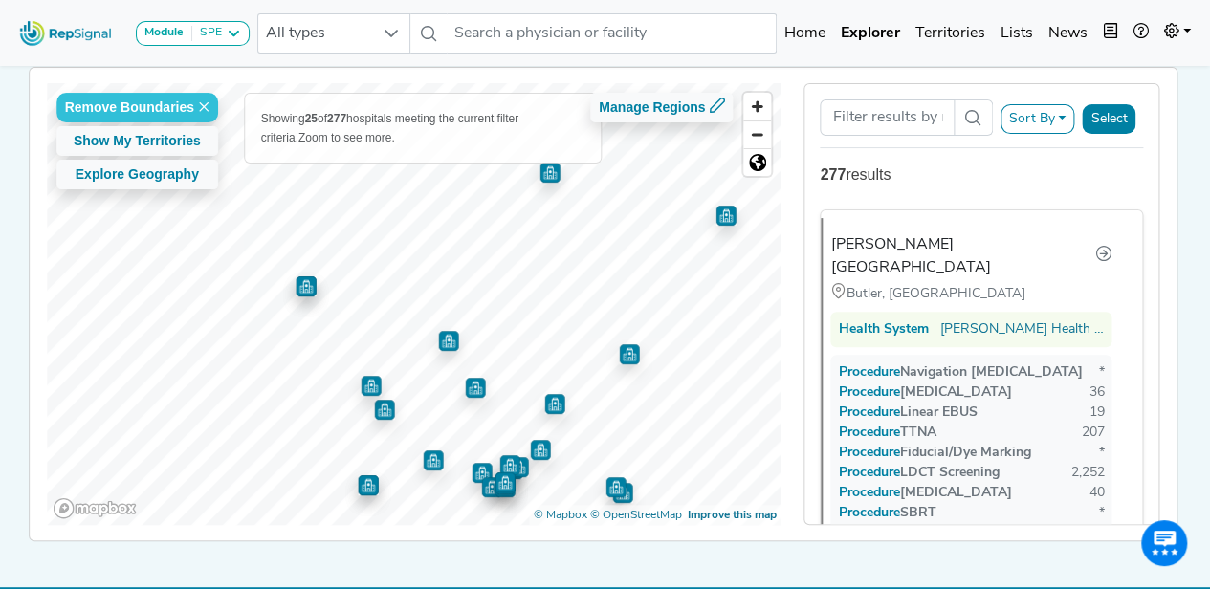
click at [297, 286] on img "Map marker" at bounding box center [305, 285] width 20 height 20
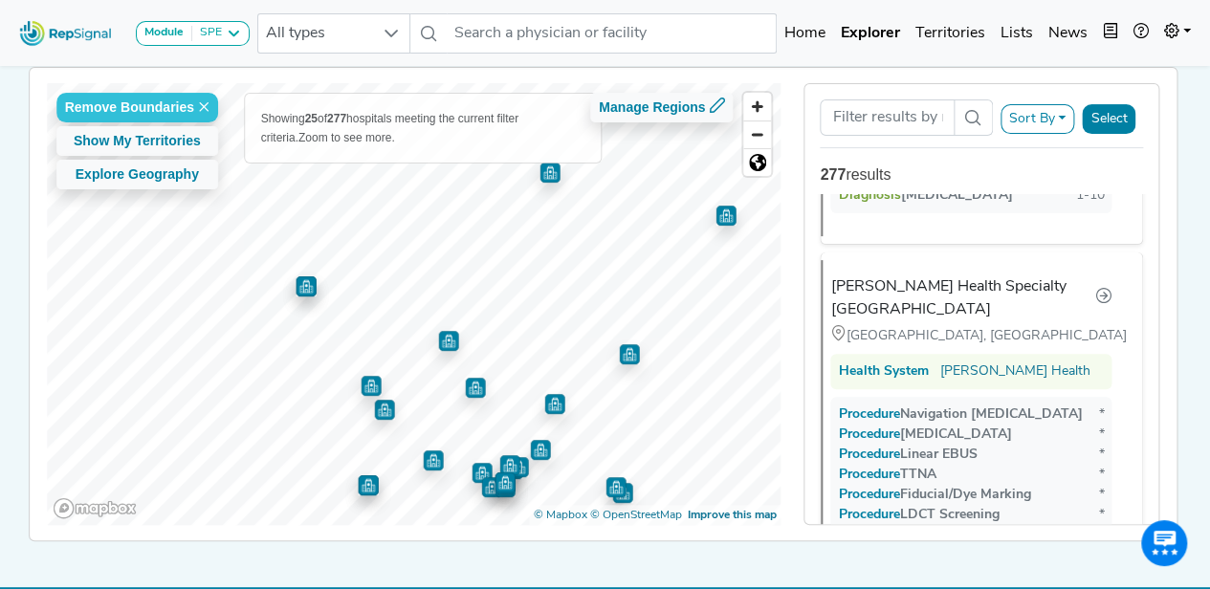
scroll to position [7138, 0]
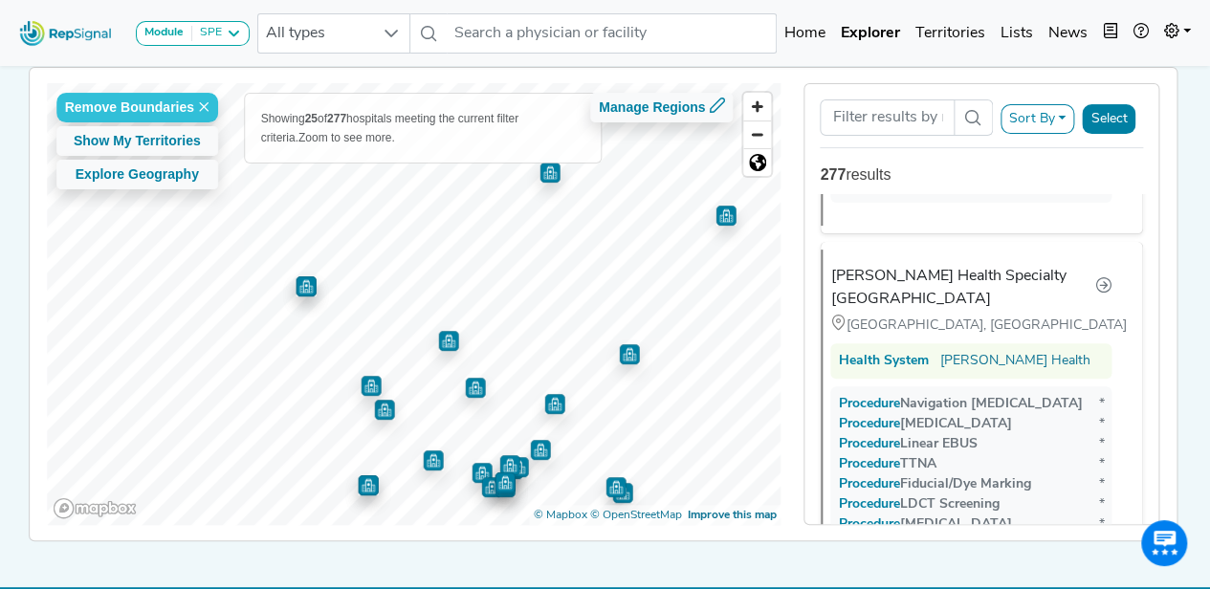
click at [439, 337] on img "Map marker" at bounding box center [448, 340] width 21 height 21
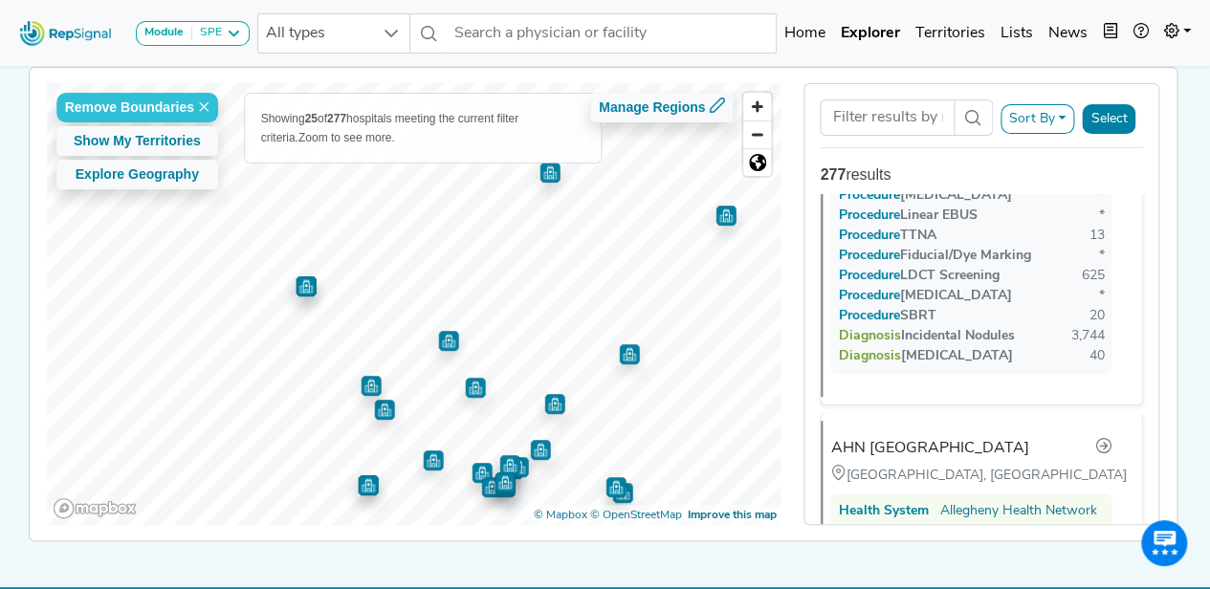
click at [366, 381] on img "Map marker" at bounding box center [370, 385] width 20 height 20
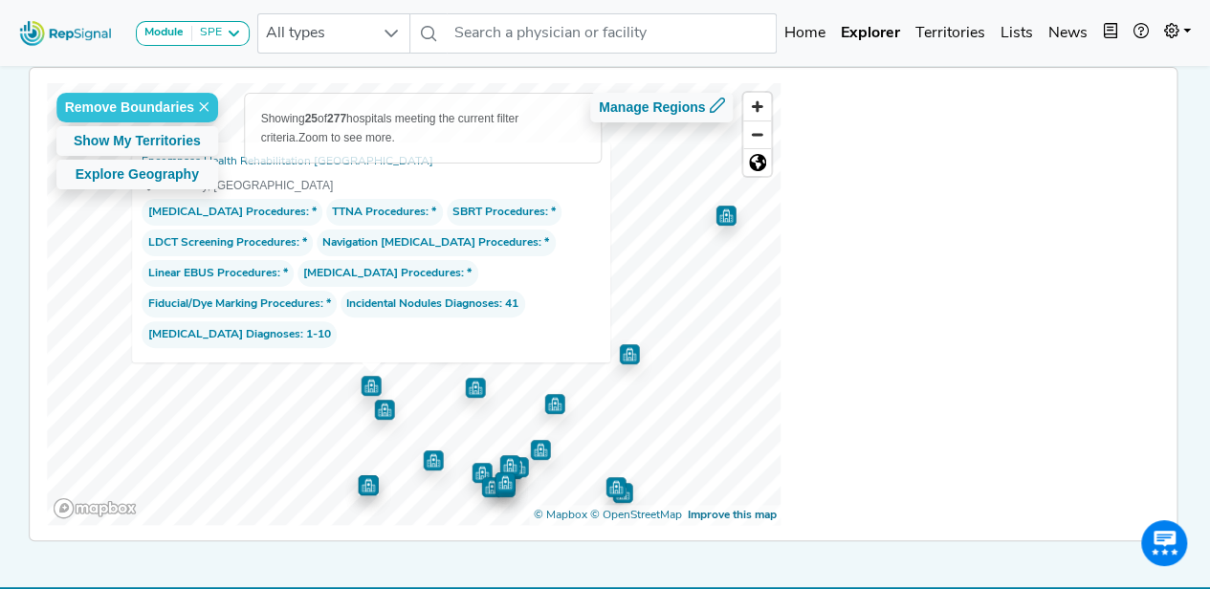
scroll to position [0, 0]
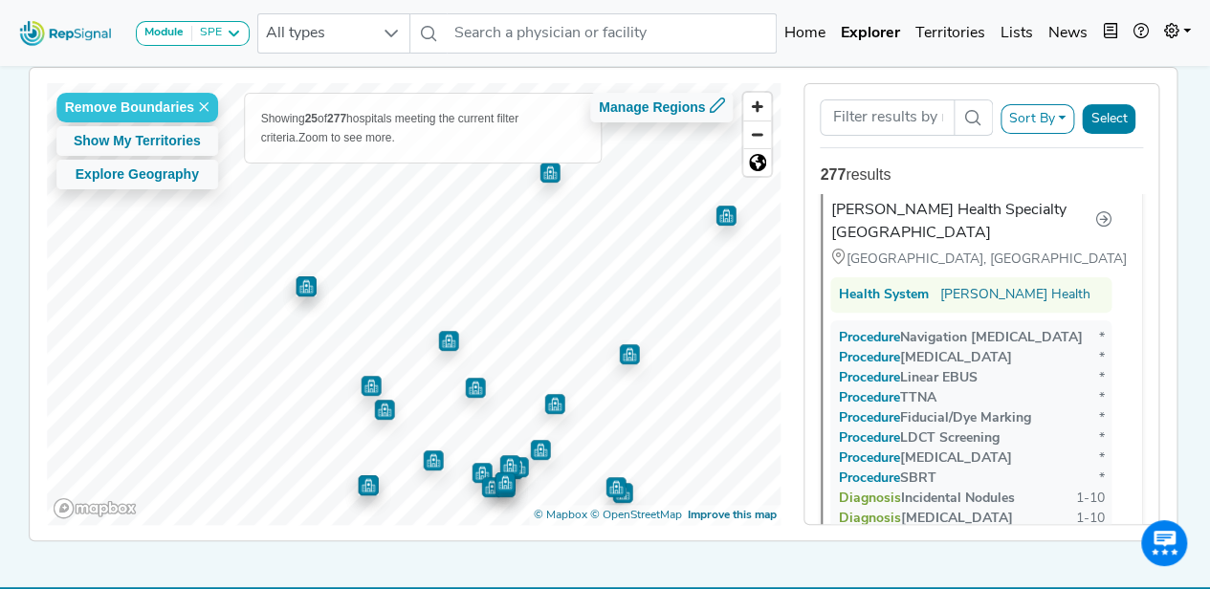
click at [375, 410] on img "Map marker" at bounding box center [383, 408] width 21 height 21
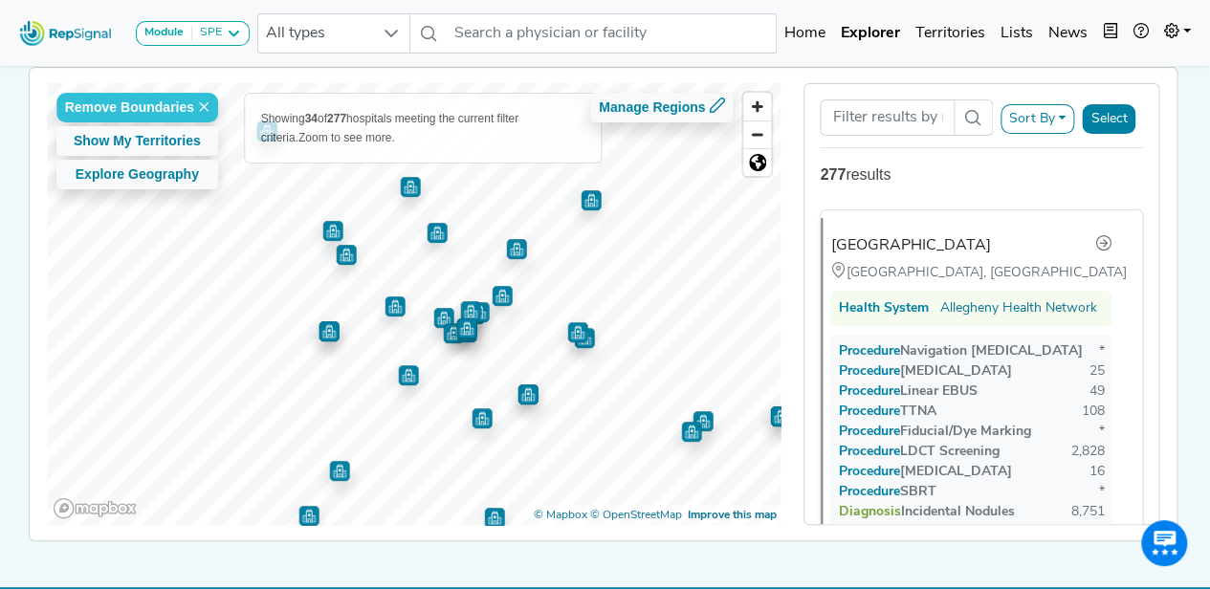
click at [402, 382] on img "Map marker" at bounding box center [408, 375] width 20 height 20
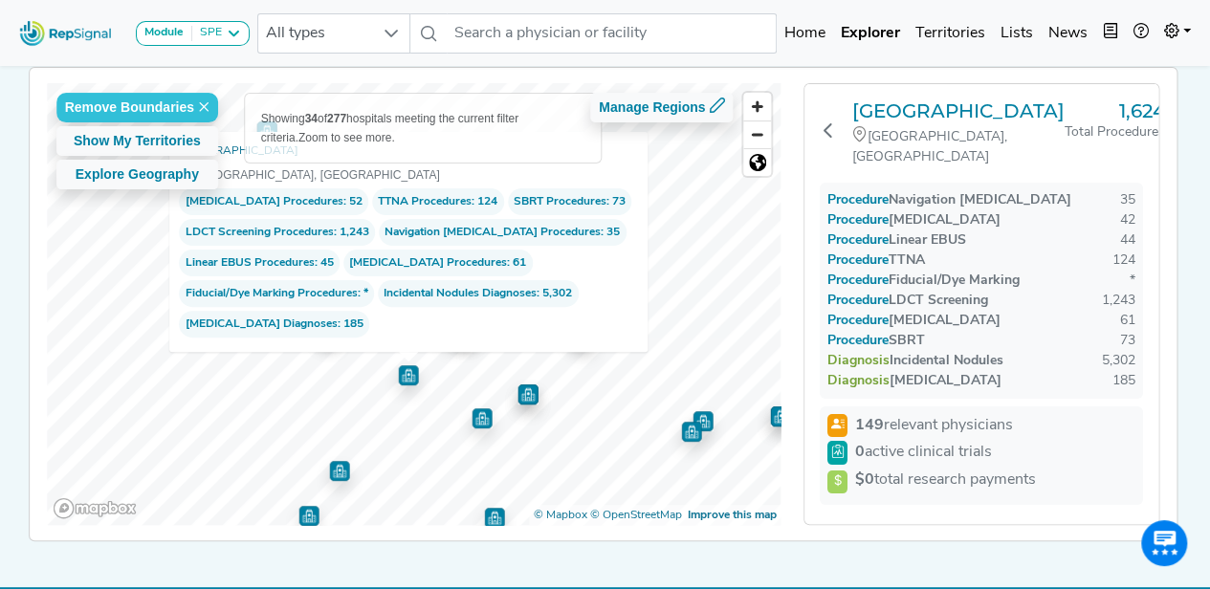
click at [228, 149] on link "St. Clair Hospital" at bounding box center [239, 151] width 120 height 19
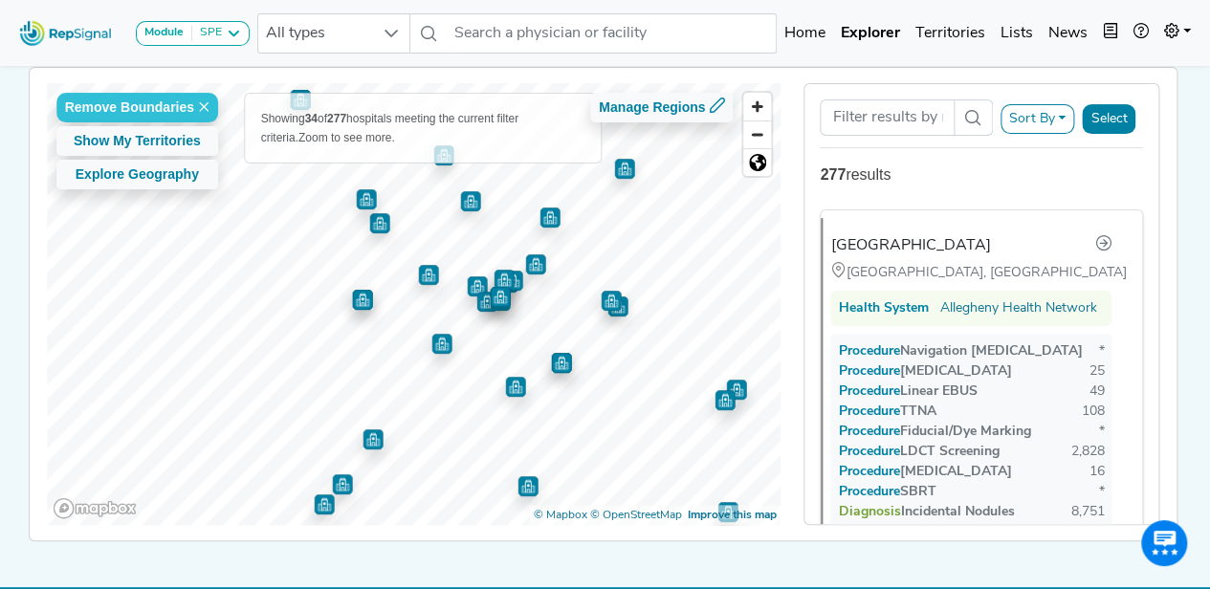
click at [365, 441] on img "Map marker" at bounding box center [372, 439] width 20 height 20
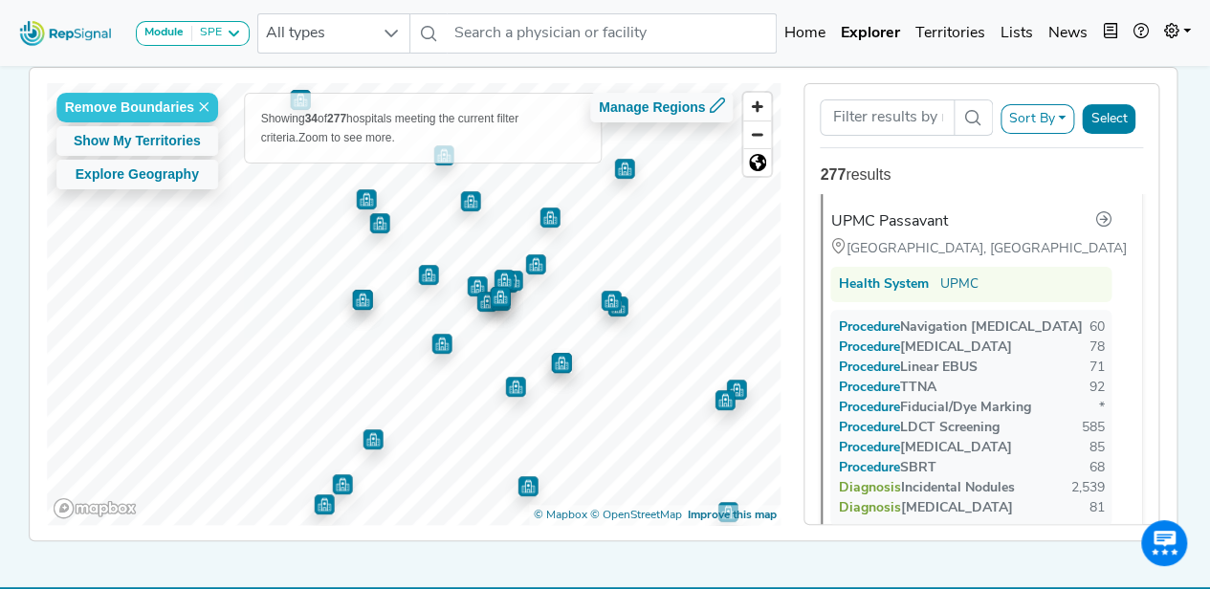
click at [317, 507] on img "Map marker" at bounding box center [324, 504] width 20 height 20
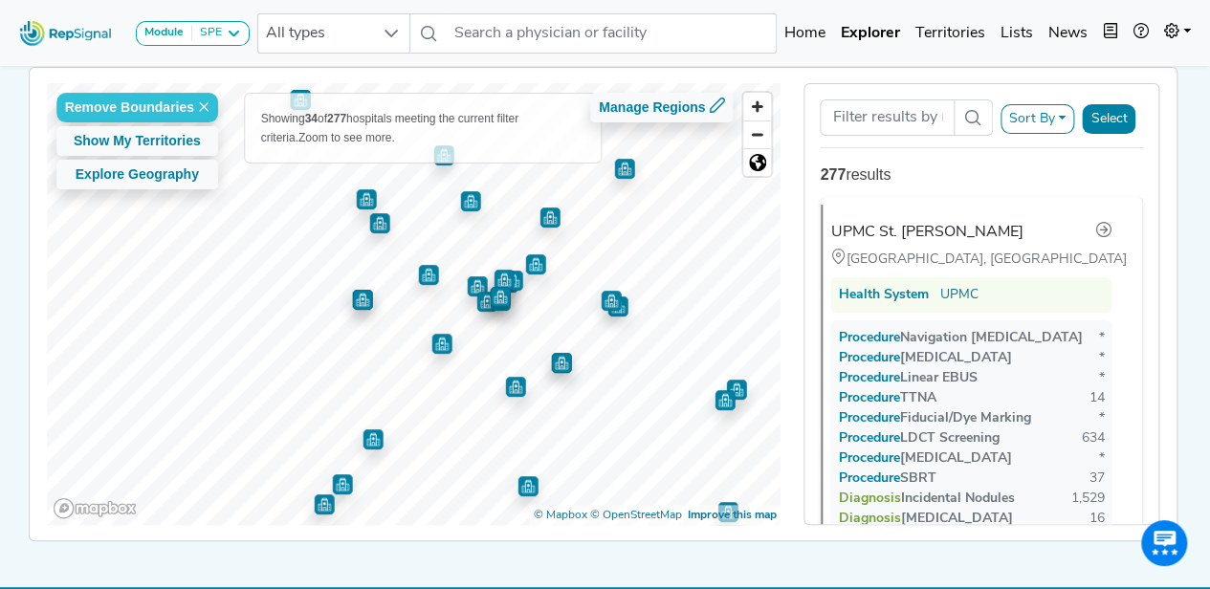
click at [517, 483] on img "Map marker" at bounding box center [527, 486] width 20 height 20
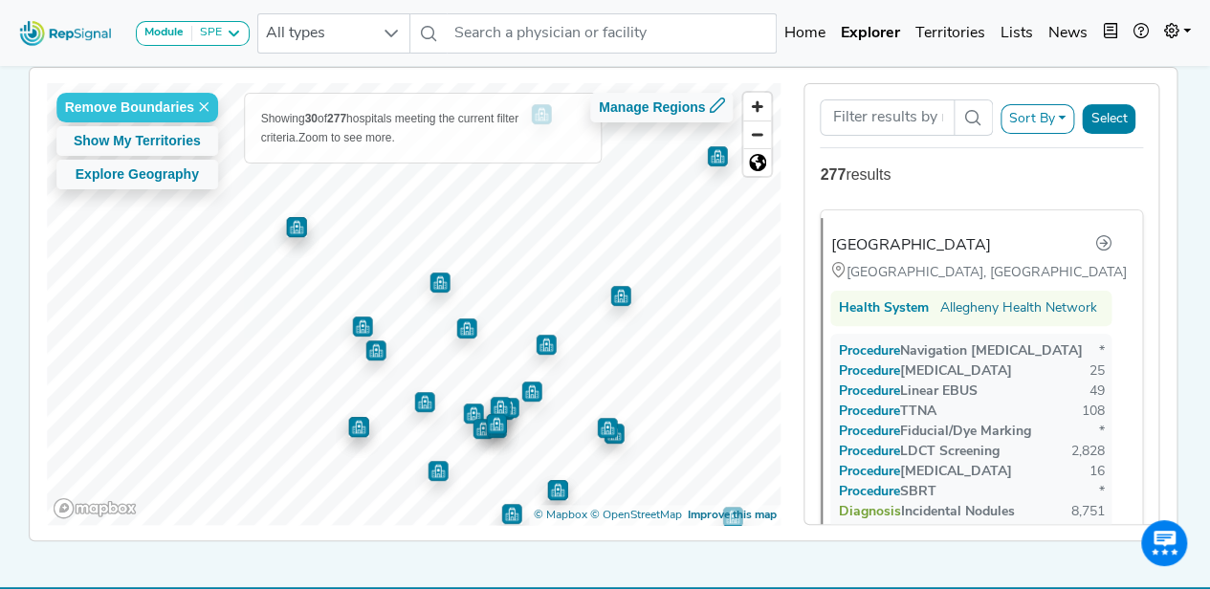
click at [465, 334] on img "Map marker" at bounding box center [466, 328] width 20 height 20
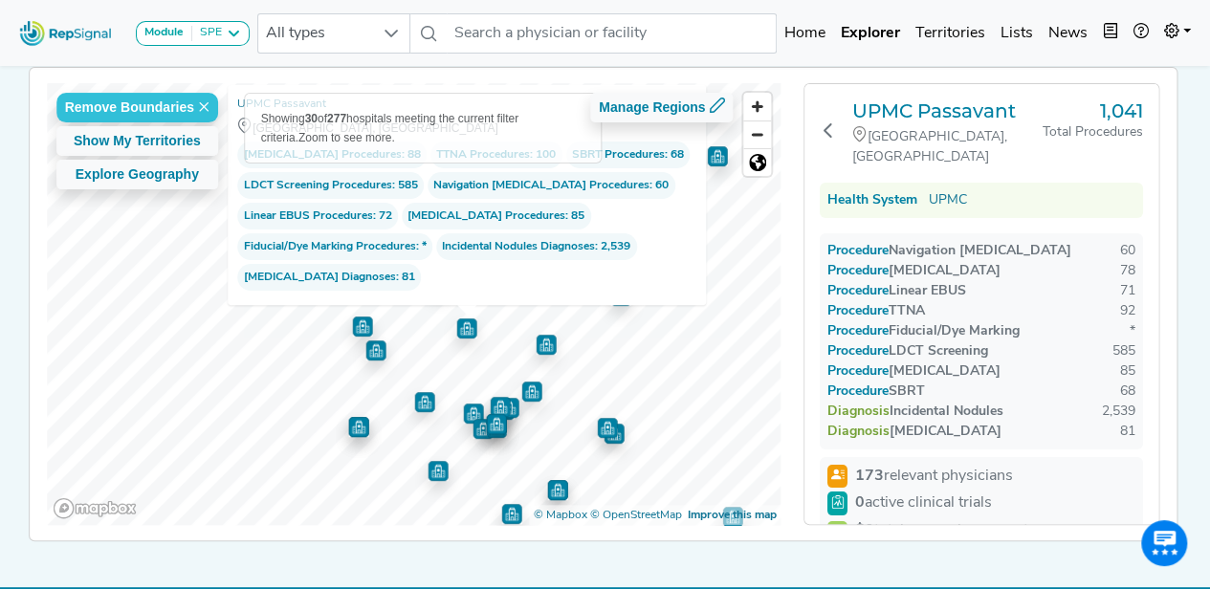
click at [541, 345] on img "Map marker" at bounding box center [545, 345] width 20 height 20
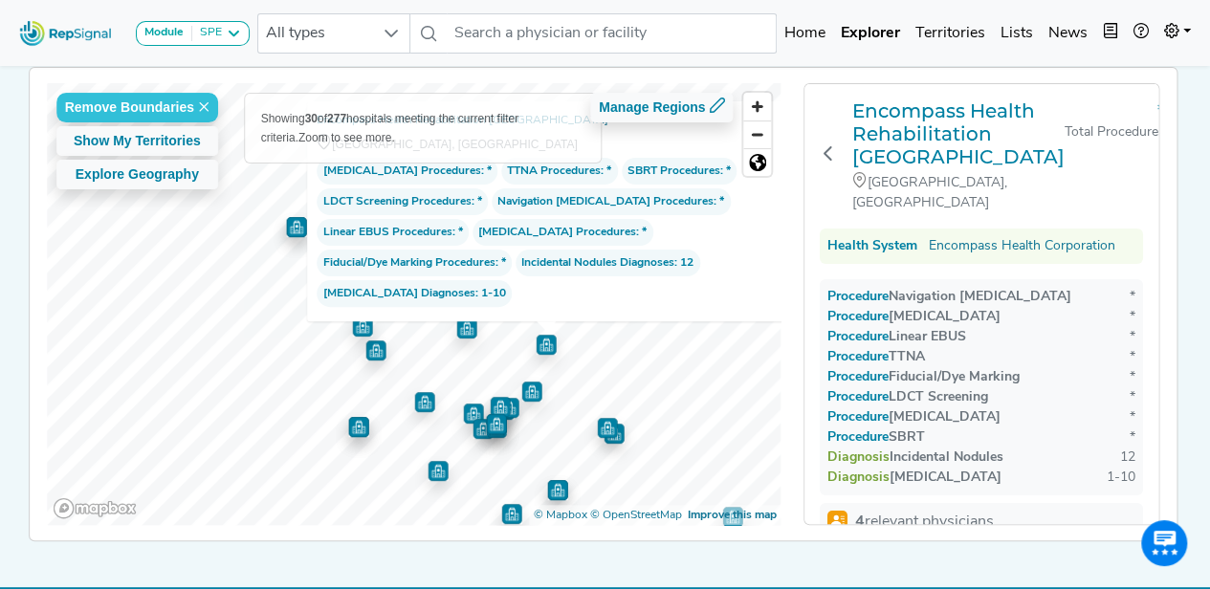
click at [527, 384] on img "Map marker" at bounding box center [531, 392] width 20 height 20
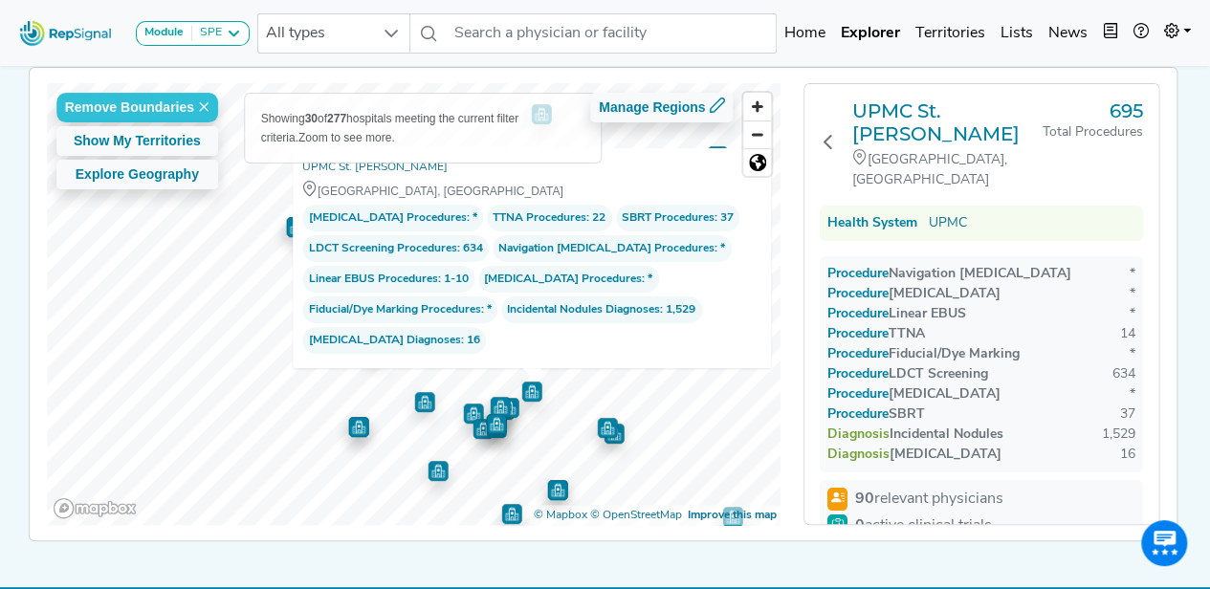
click at [501, 404] on img "Map marker" at bounding box center [500, 407] width 20 height 20
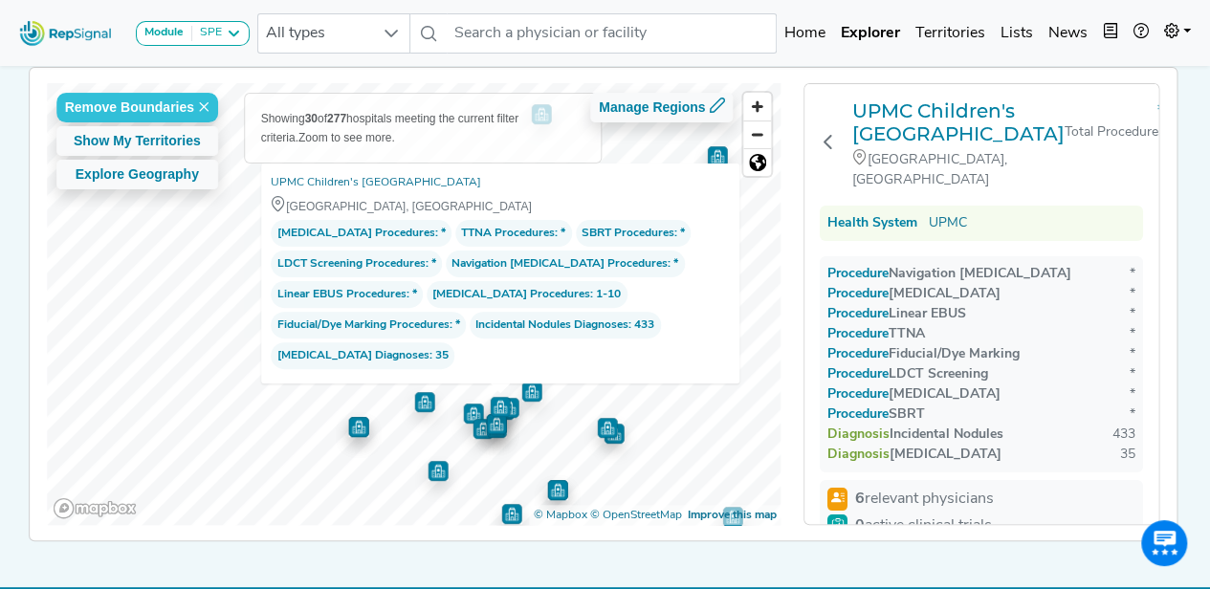
click at [505, 403] on img "Map marker" at bounding box center [500, 407] width 20 height 20
click at [505, 83] on div at bounding box center [414, 83] width 734 height 0
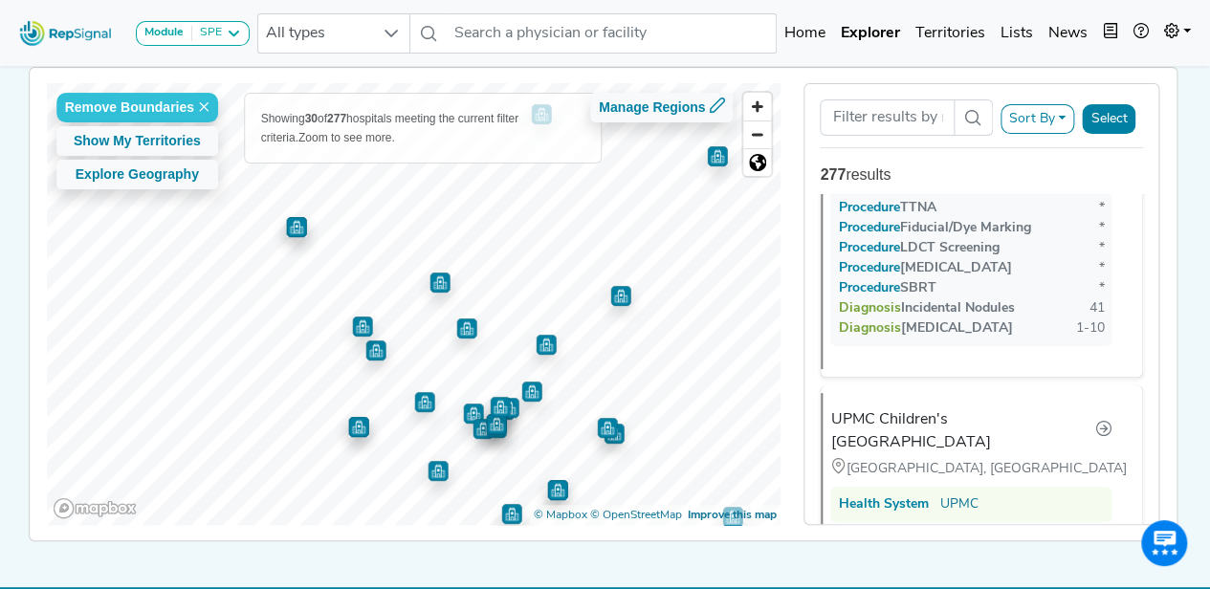
scroll to position [10508, 0]
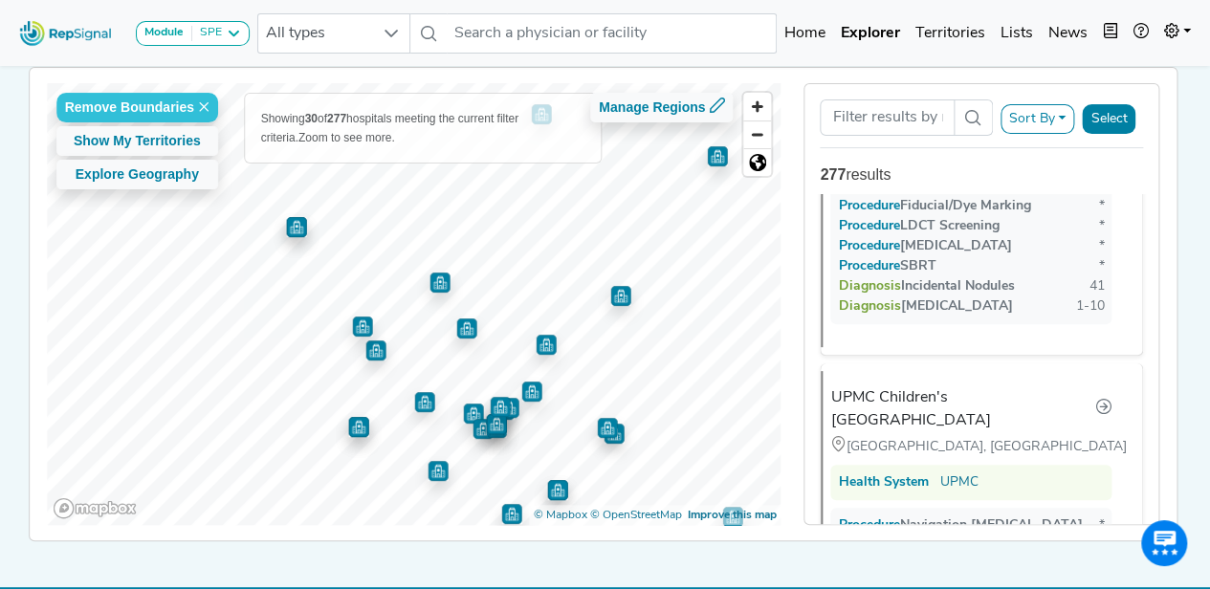
click at [504, 410] on img "Map marker" at bounding box center [508, 408] width 20 height 20
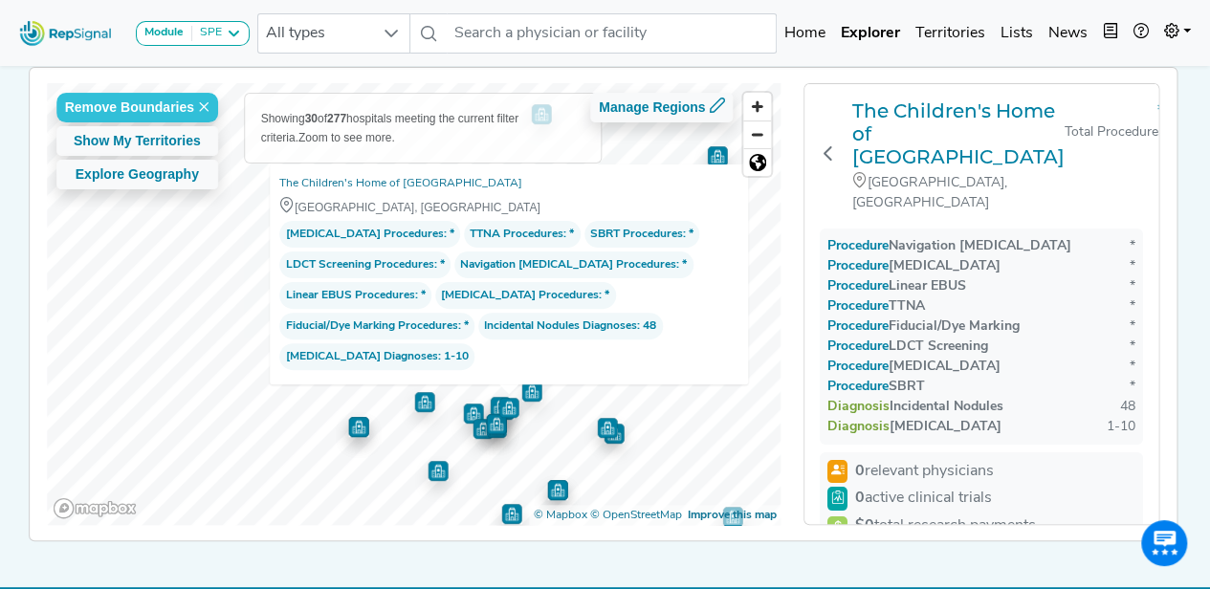
click at [463, 406] on img "Map marker" at bounding box center [473, 414] width 20 height 20
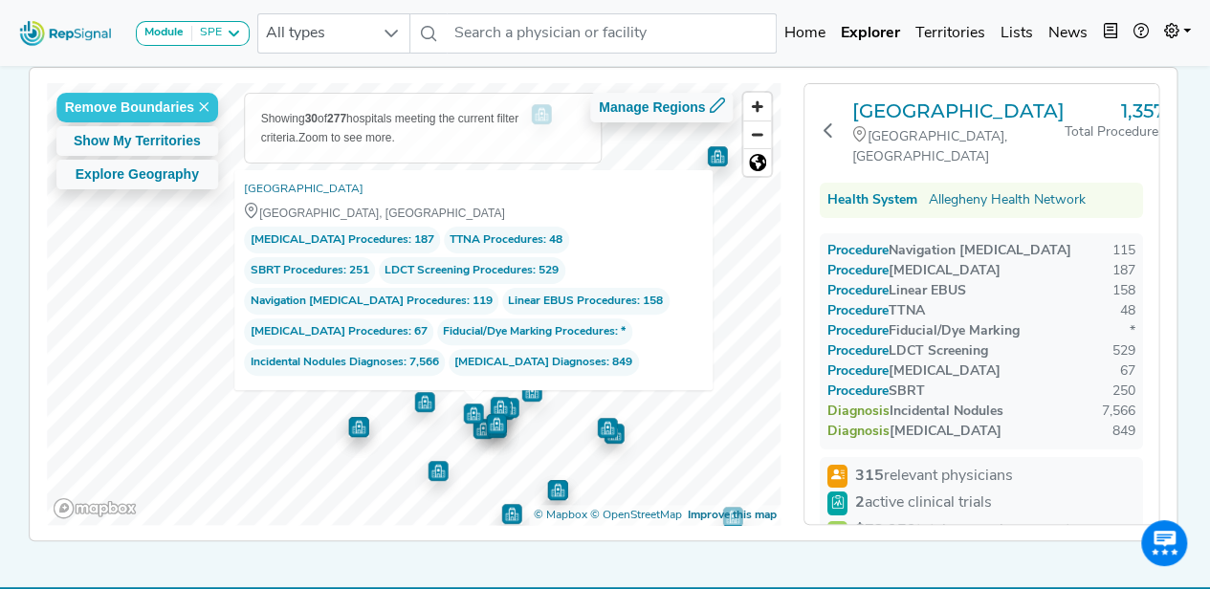
click at [472, 430] on img "Map marker" at bounding box center [482, 428] width 21 height 21
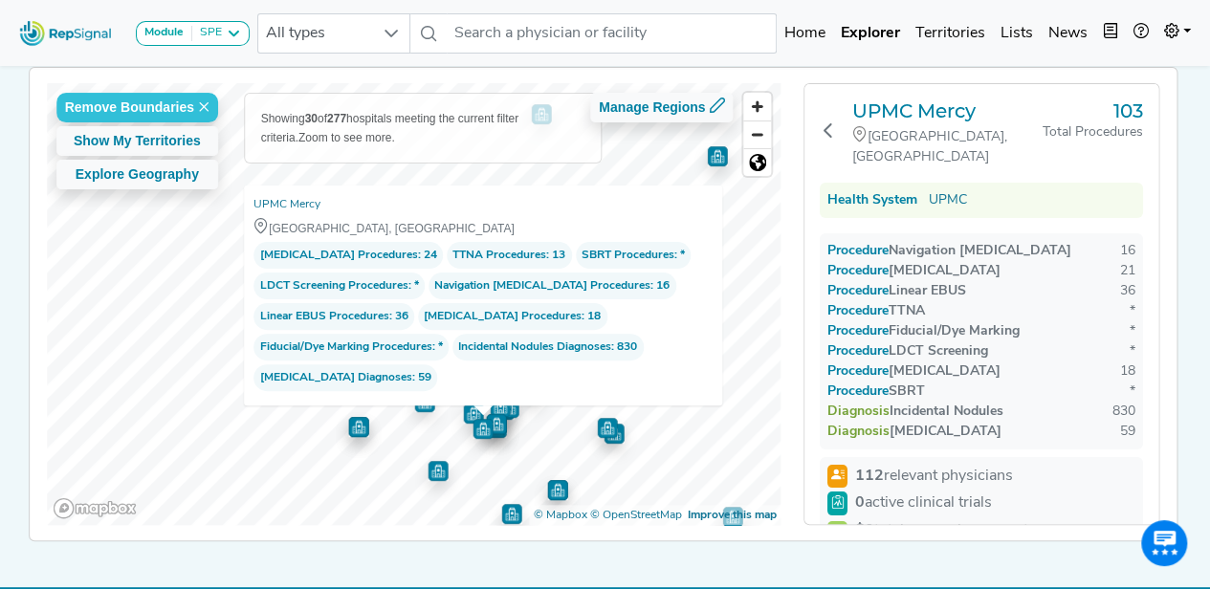
click at [767, 102] on span "Zoom in" at bounding box center [757, 107] width 28 height 28
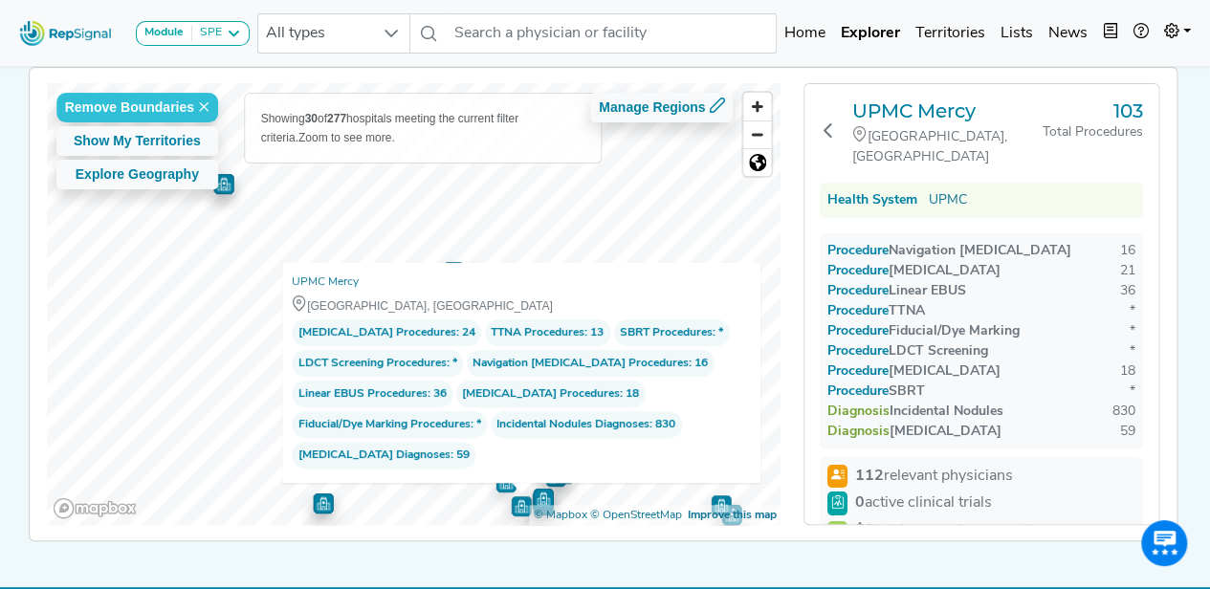
click at [767, 102] on span "Zoom in" at bounding box center [757, 107] width 28 height 28
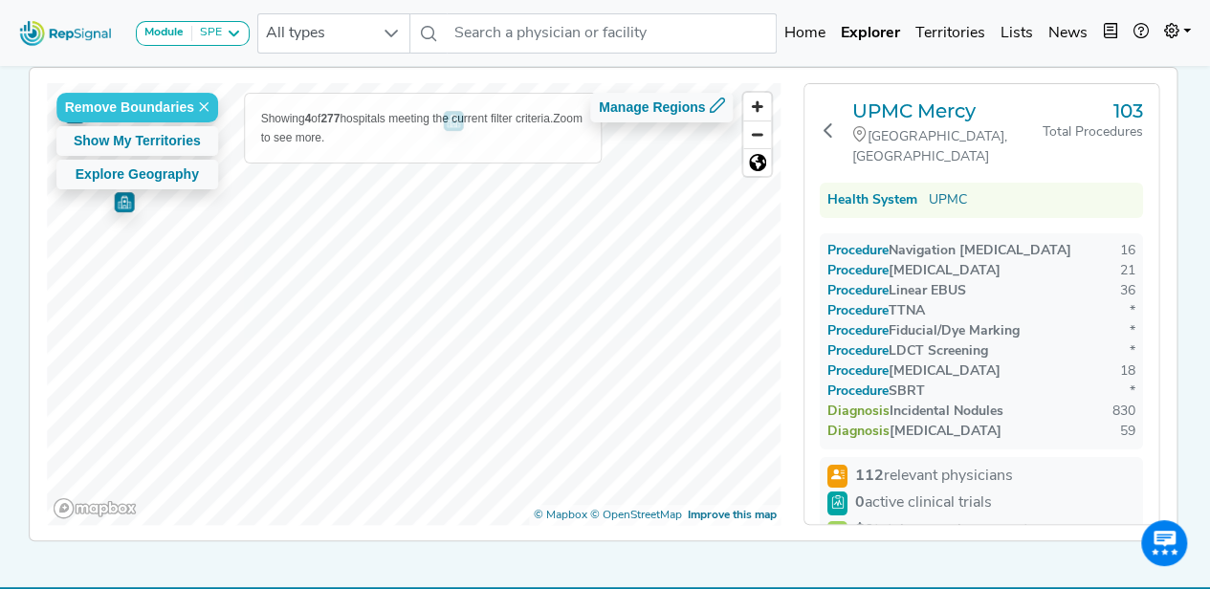
click at [557, 0] on html "Module SPE Bronchoscopy Disposable Bronchoscope SBRT SPE TTNA Thoracic Surgery …" at bounding box center [605, 238] width 1210 height 775
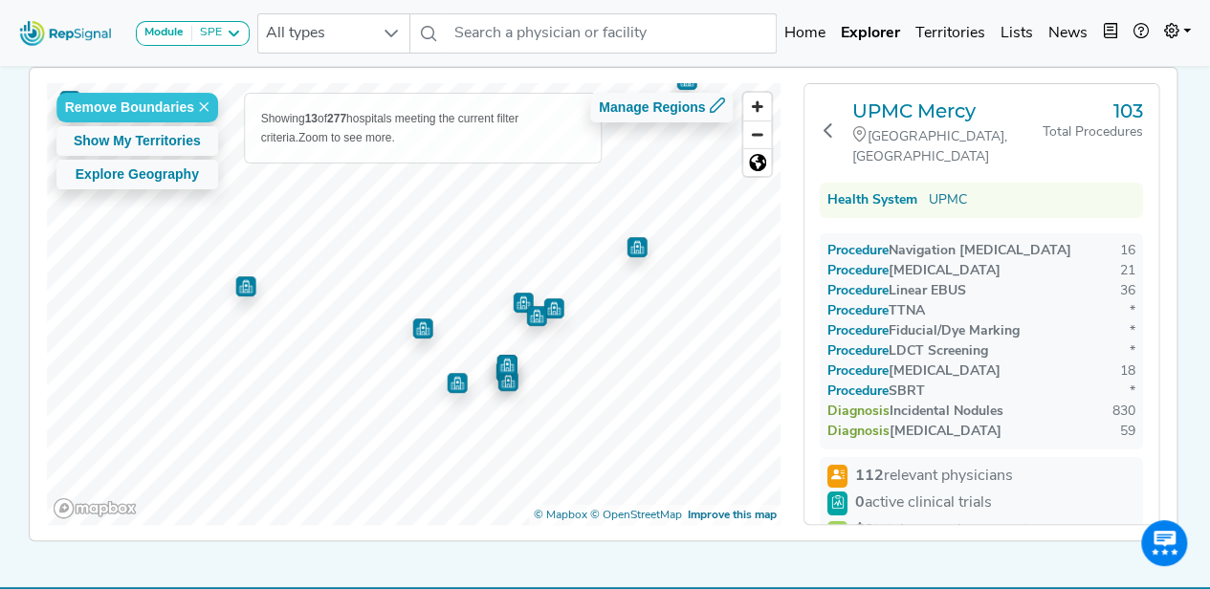
click at [499, 383] on img "Map marker" at bounding box center [507, 381] width 20 height 20
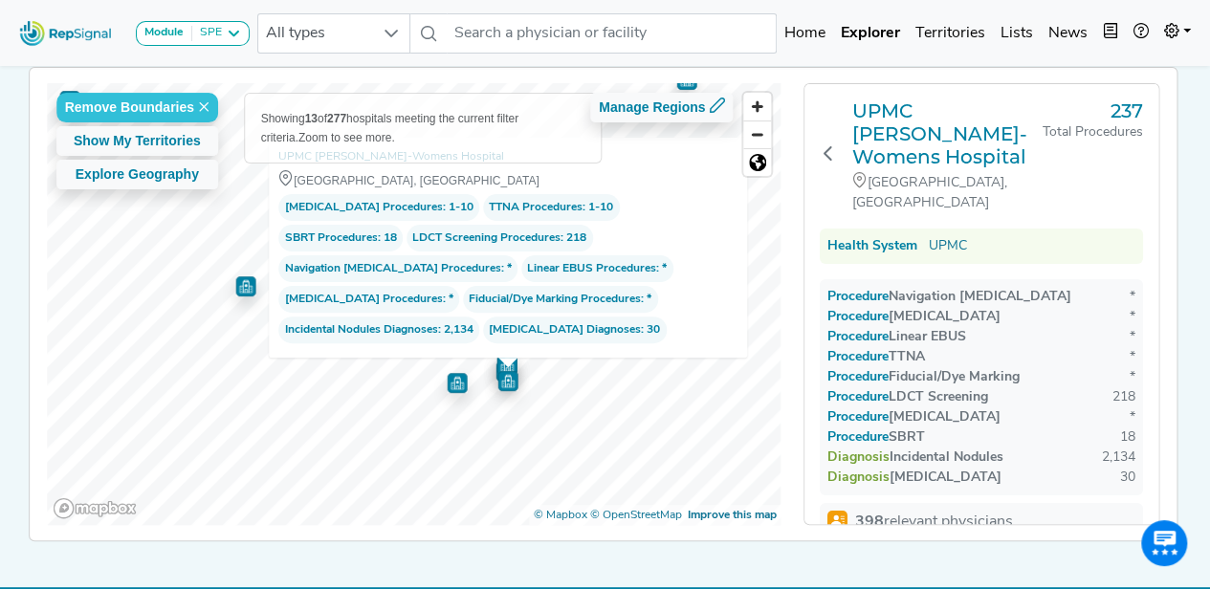
click at [495, 384] on img "Map marker" at bounding box center [507, 378] width 25 height 25
click at [496, 359] on img "Map marker" at bounding box center [506, 365] width 20 height 20
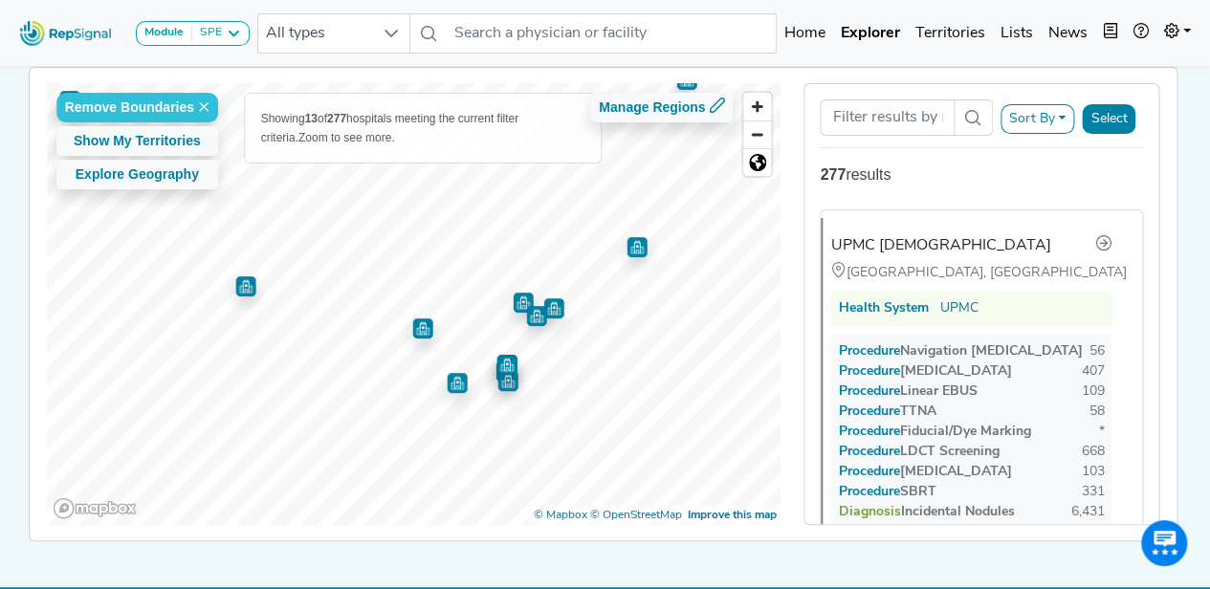
click at [495, 375] on img "Map marker" at bounding box center [505, 371] width 20 height 20
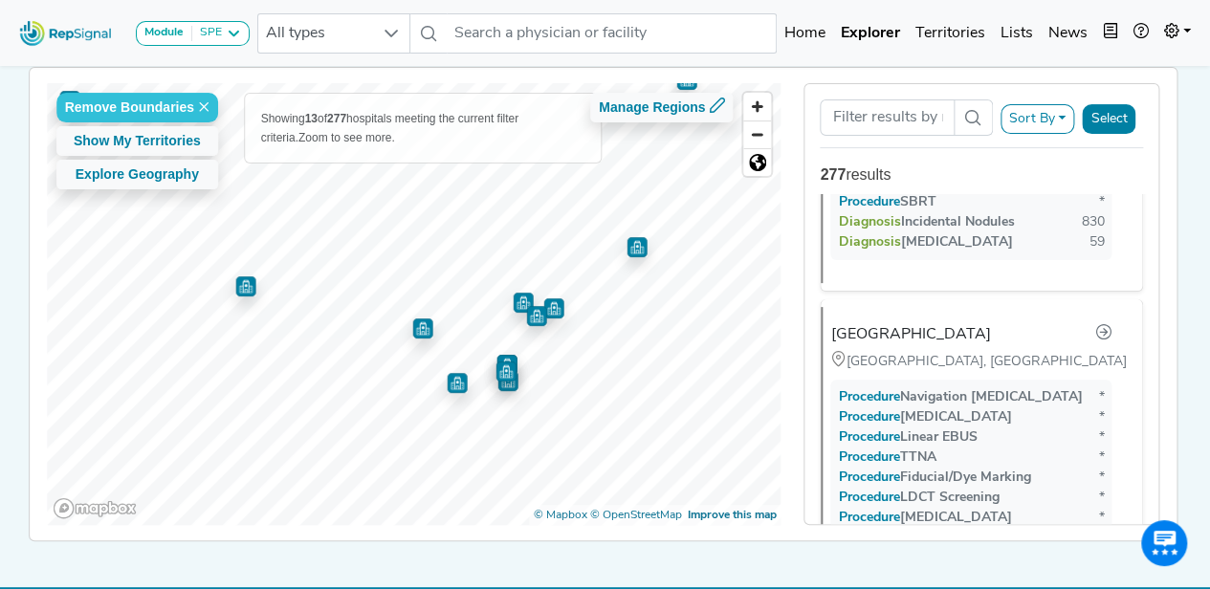
click at [765, 112] on span "Zoom in" at bounding box center [757, 107] width 28 height 28
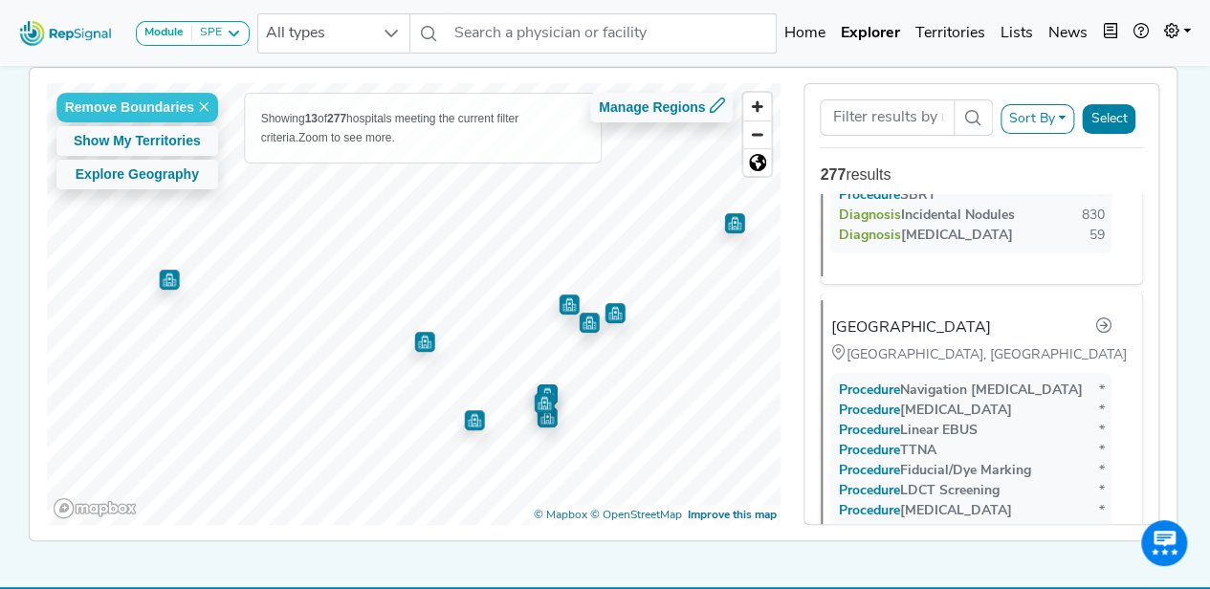
click at [765, 114] on span "Zoom in" at bounding box center [757, 107] width 28 height 28
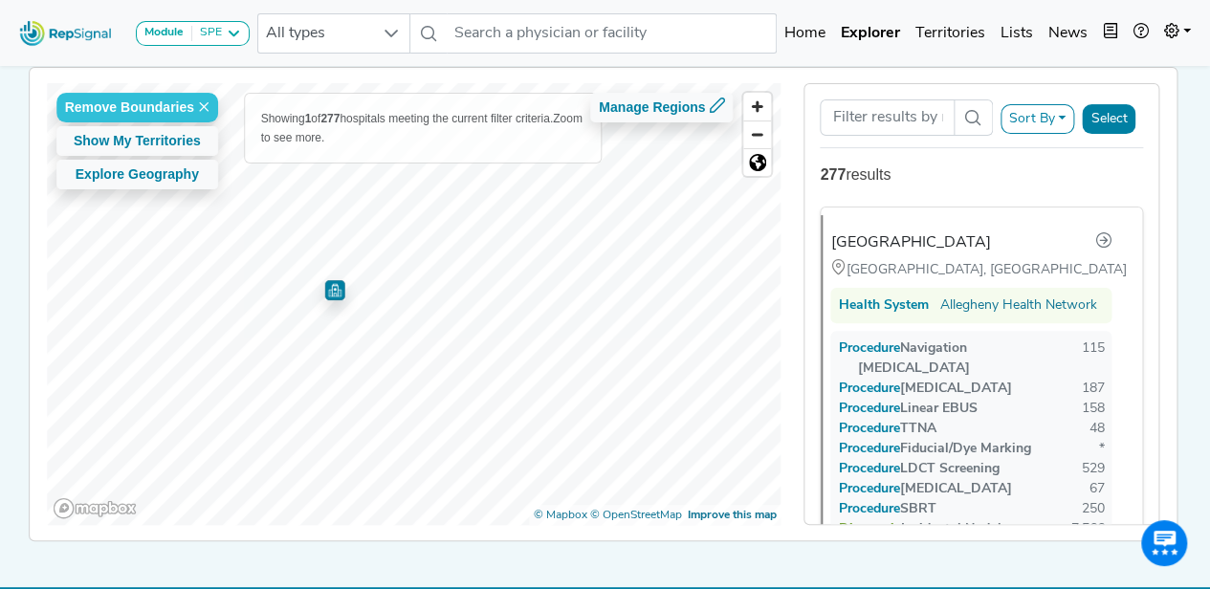
scroll to position [0, 0]
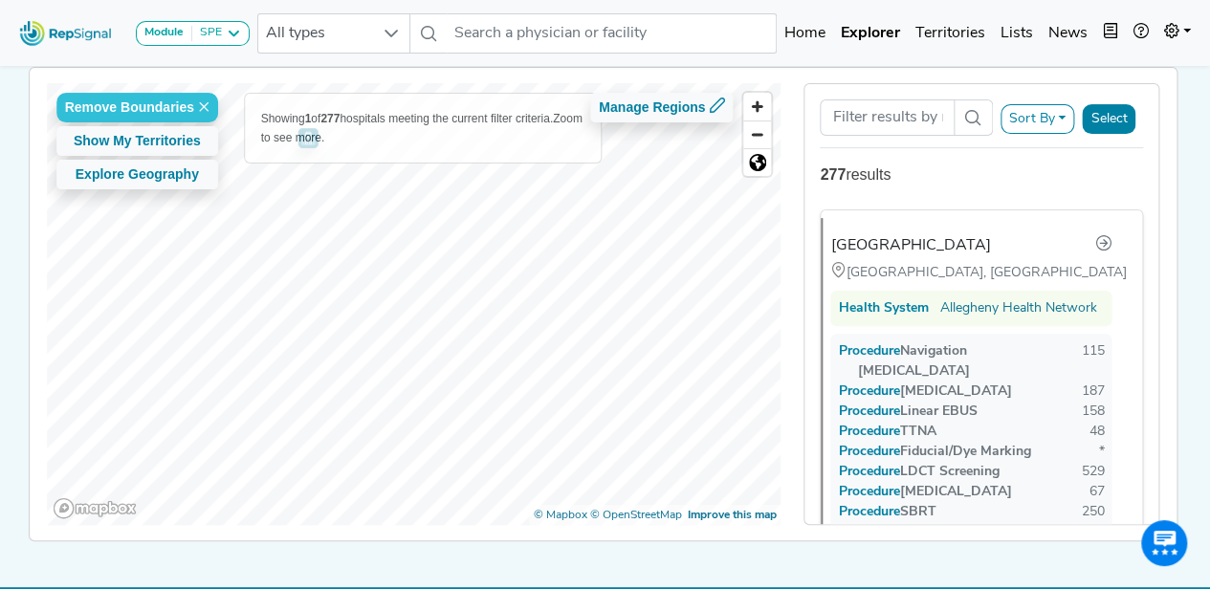
click at [507, 0] on html "Module SPE Bronchoscopy Disposable Bronchoscope SBRT SPE TTNA Thoracic Surgery …" at bounding box center [605, 238] width 1210 height 775
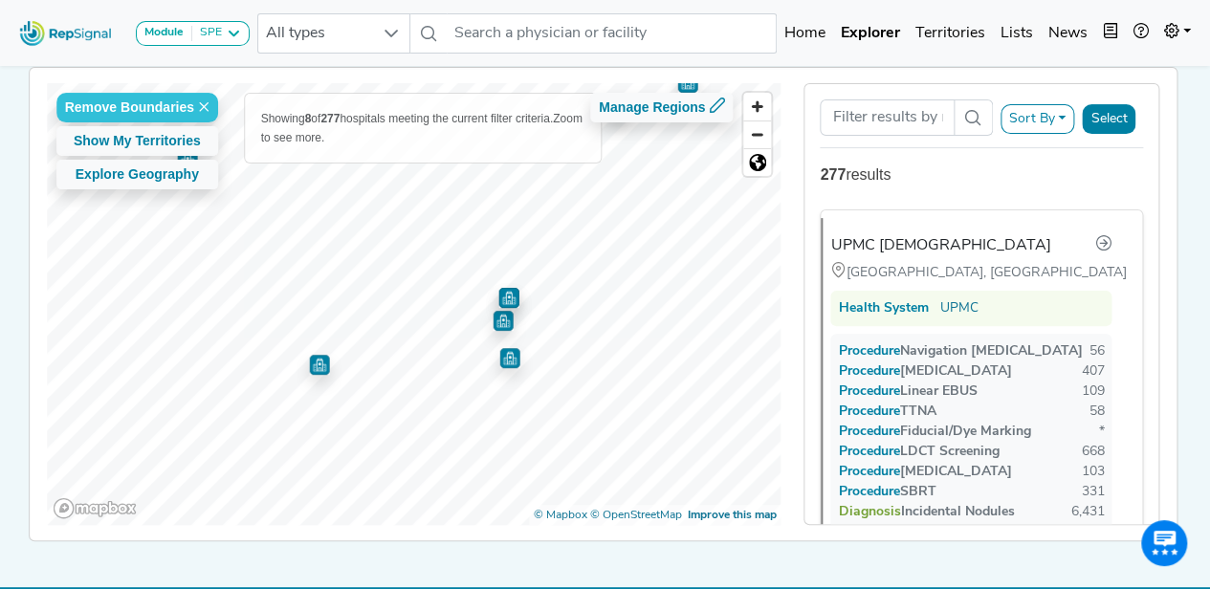
click at [507, 303] on img "Map marker" at bounding box center [508, 298] width 20 height 20
click at [493, 322] on img "Map marker" at bounding box center [502, 321] width 20 height 20
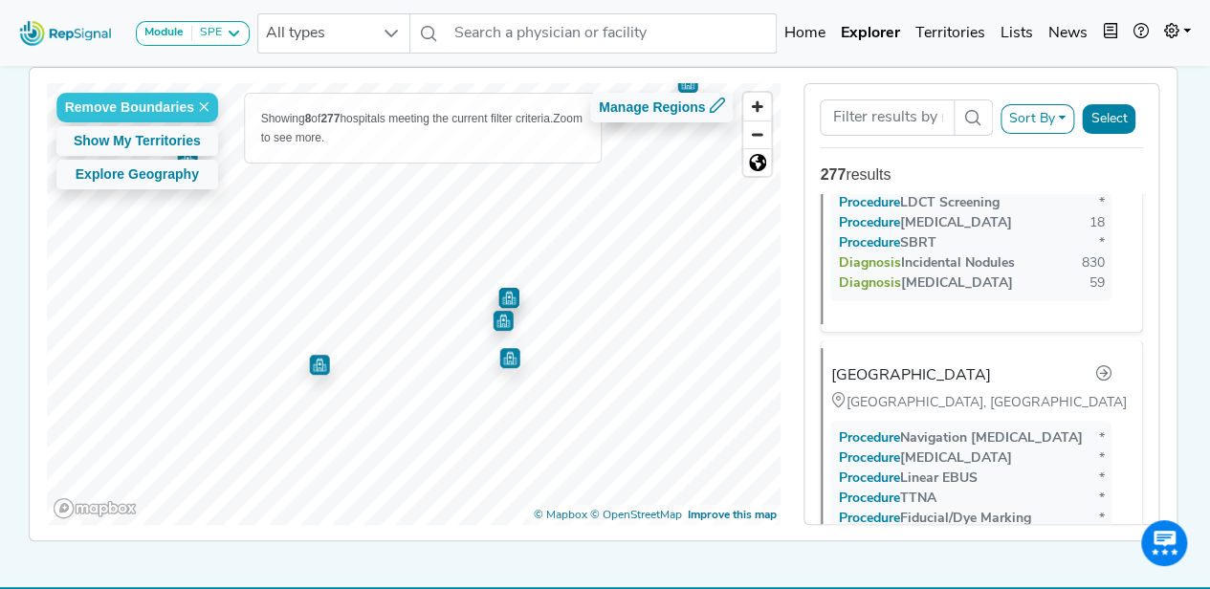
scroll to position [1847, 0]
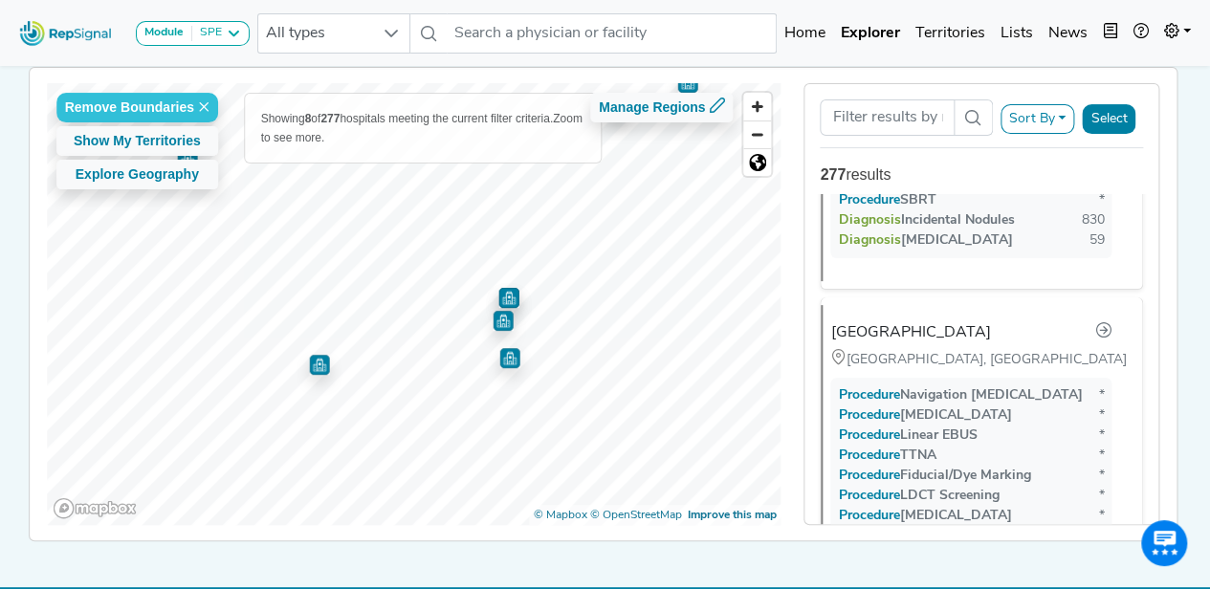
click at [509, 359] on img "Map marker" at bounding box center [509, 358] width 20 height 20
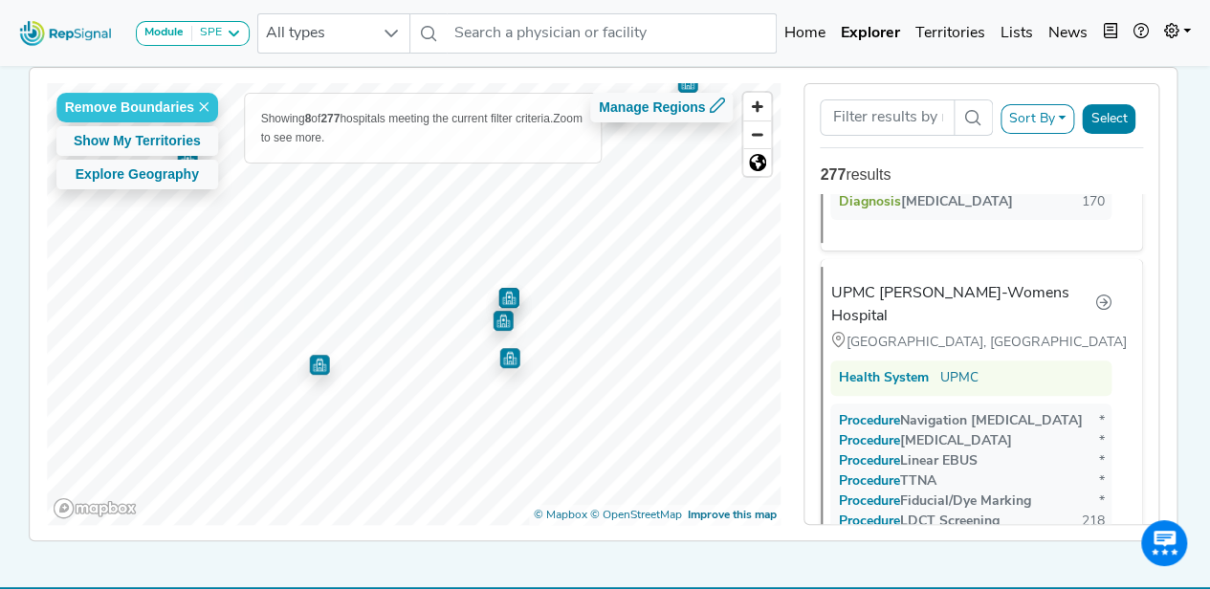
scroll to position [1108, 0]
click at [756, 131] on span "Zoom out" at bounding box center [757, 134] width 28 height 27
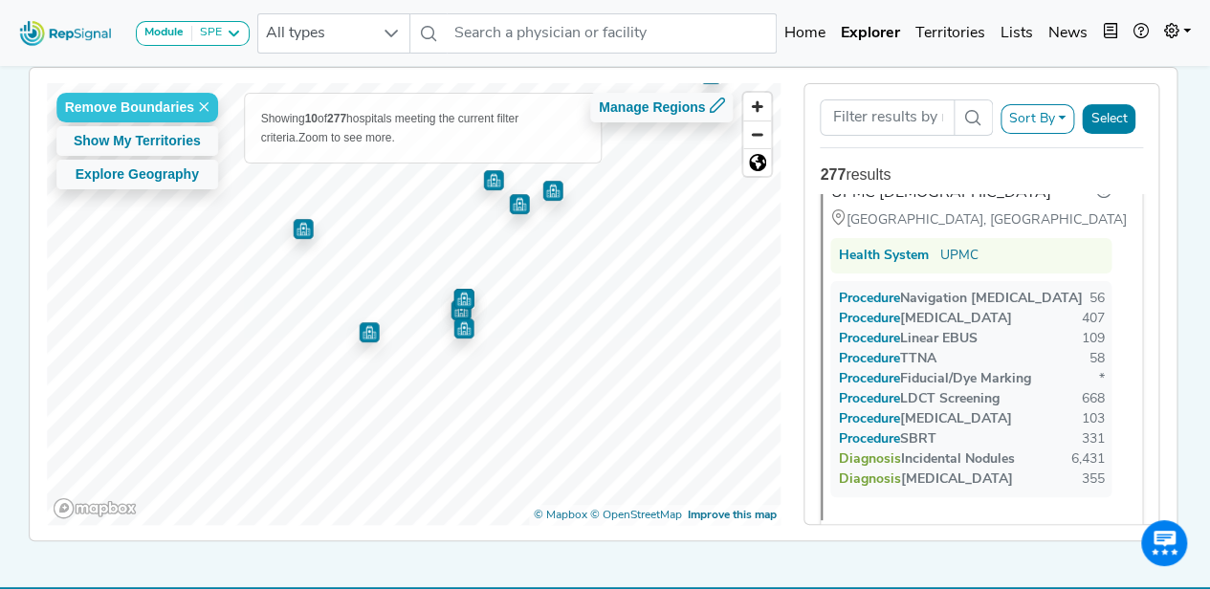
scroll to position [0, 0]
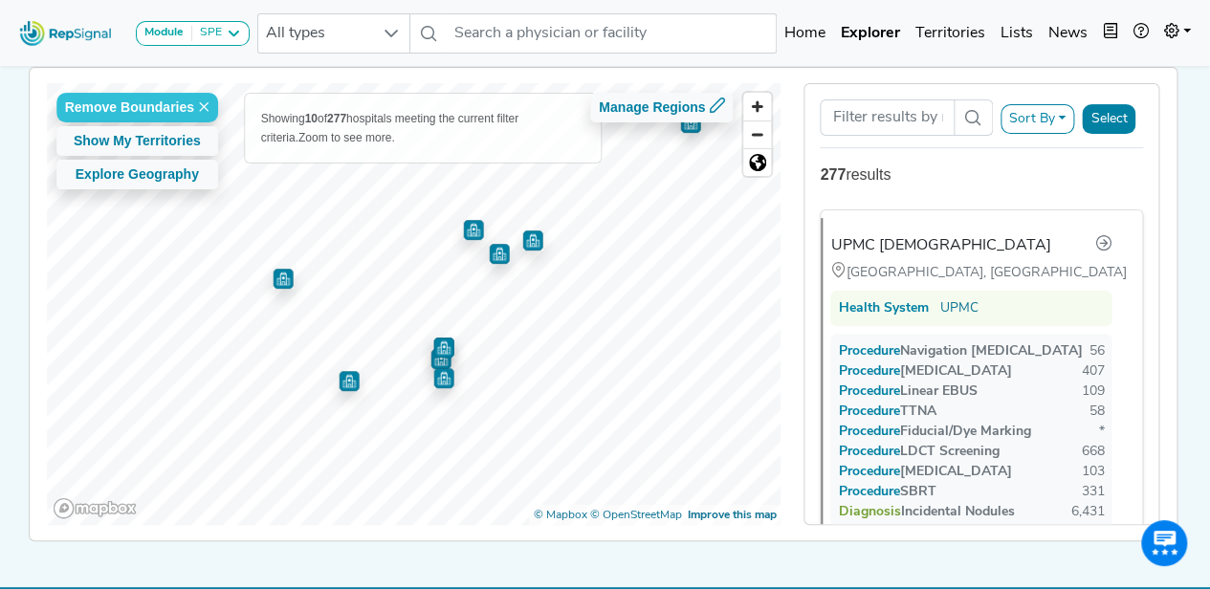
click at [467, 232] on img "Map marker" at bounding box center [473, 230] width 20 height 20
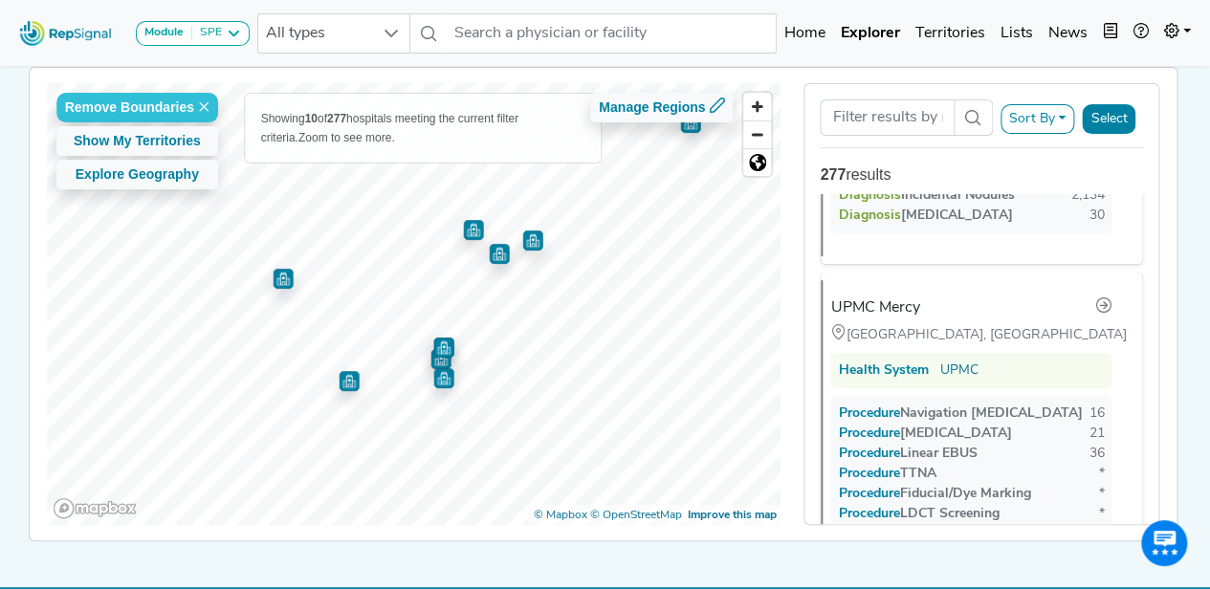
click at [498, 254] on img "Map marker" at bounding box center [499, 254] width 20 height 20
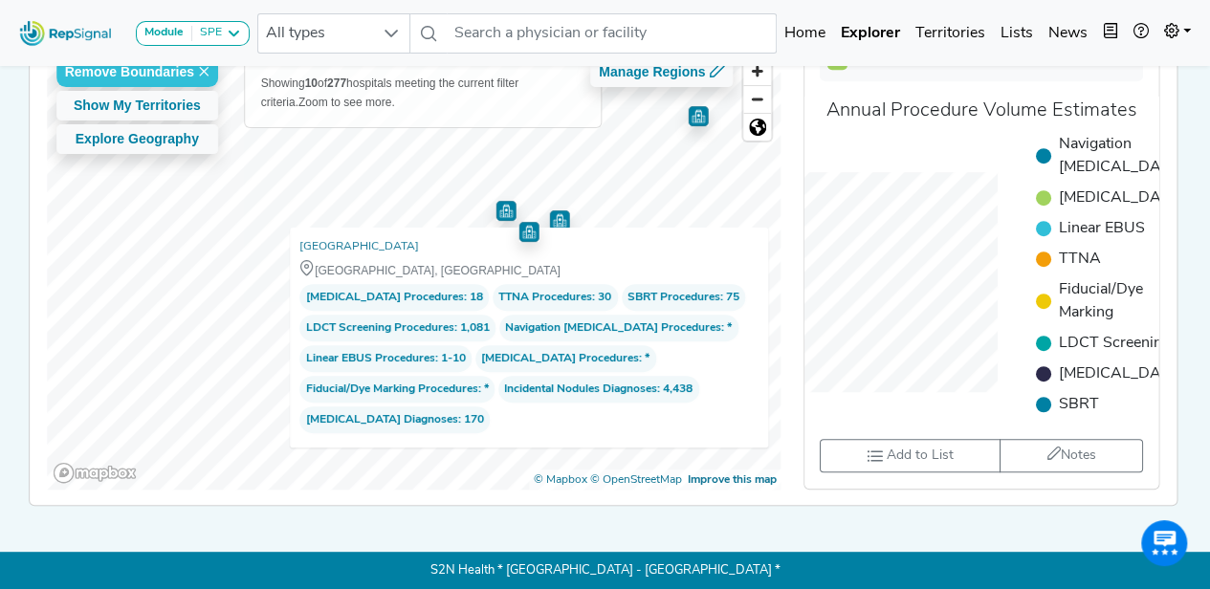
scroll to position [185, 0]
click at [373, 247] on link "West Penn Hospital" at bounding box center [359, 246] width 120 height 19
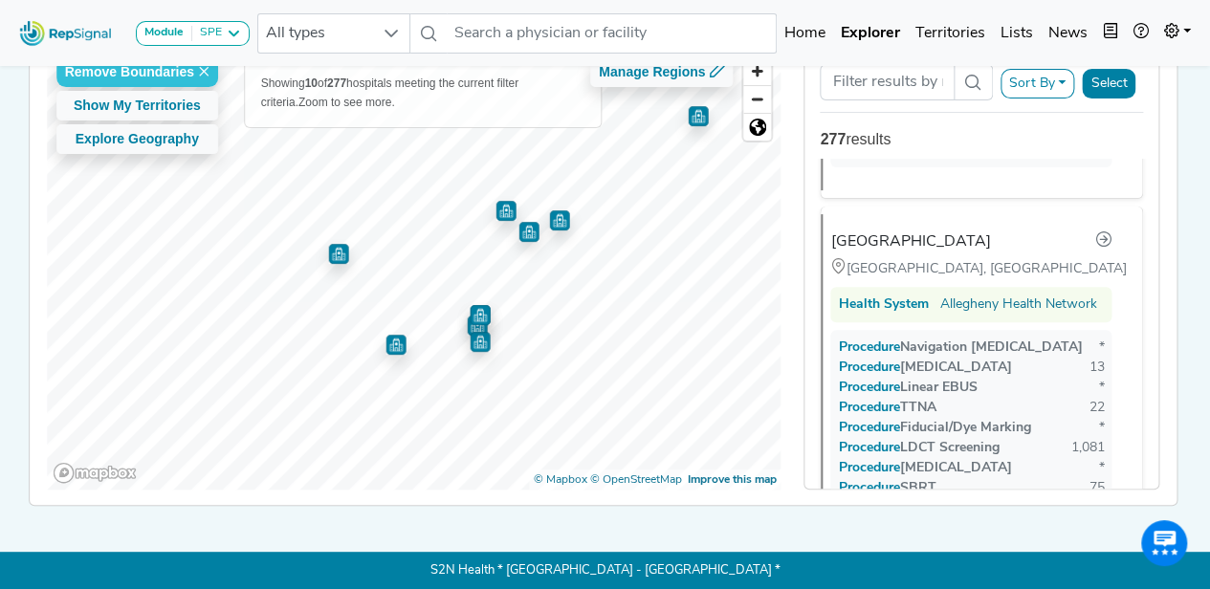
scroll to position [746, 0]
click at [328, 255] on img "Map marker" at bounding box center [338, 254] width 20 height 20
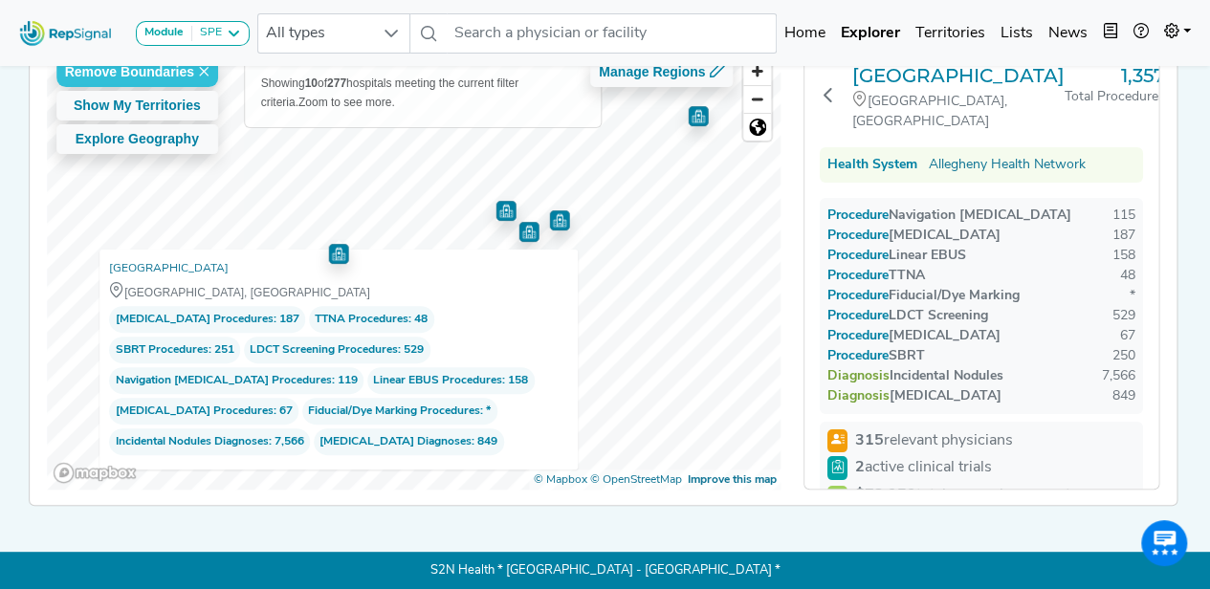
click at [189, 273] on link "[GEOGRAPHIC_DATA]" at bounding box center [169, 268] width 120 height 19
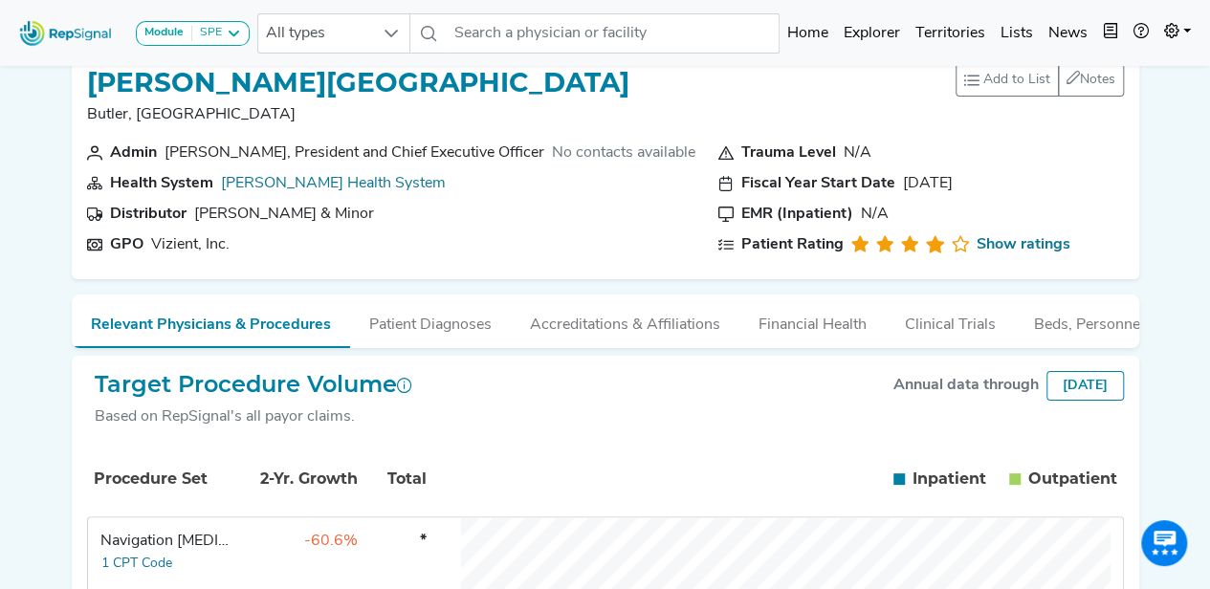
scroll to position [32, 0]
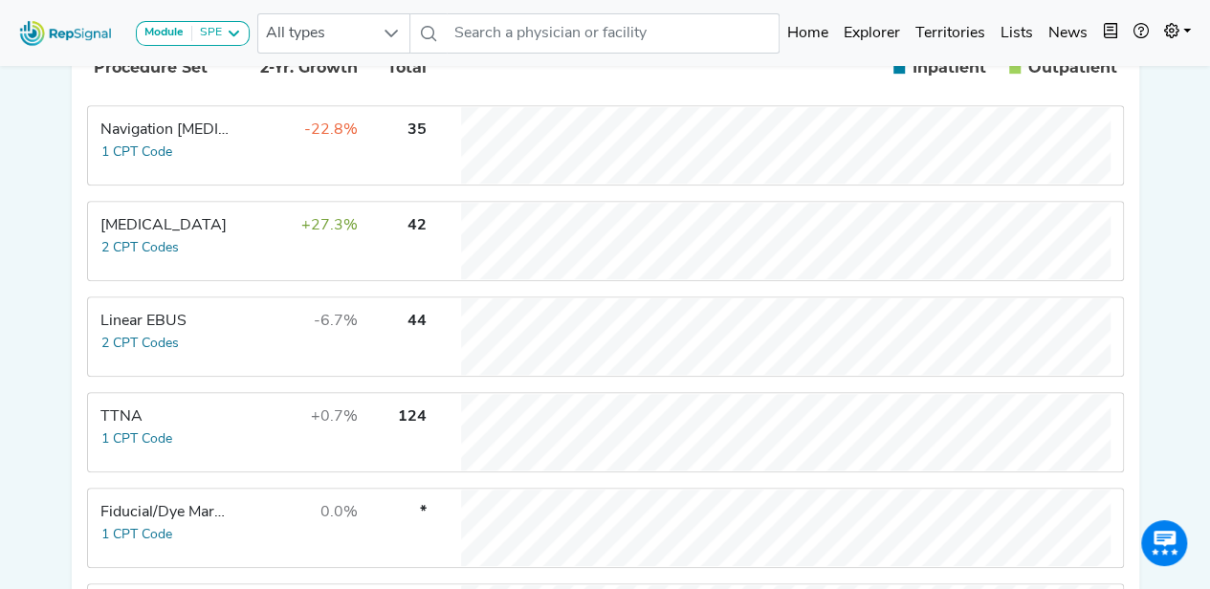
scroll to position [444, 0]
click at [254, 184] on td "-22.8%" at bounding box center [296, 145] width 124 height 76
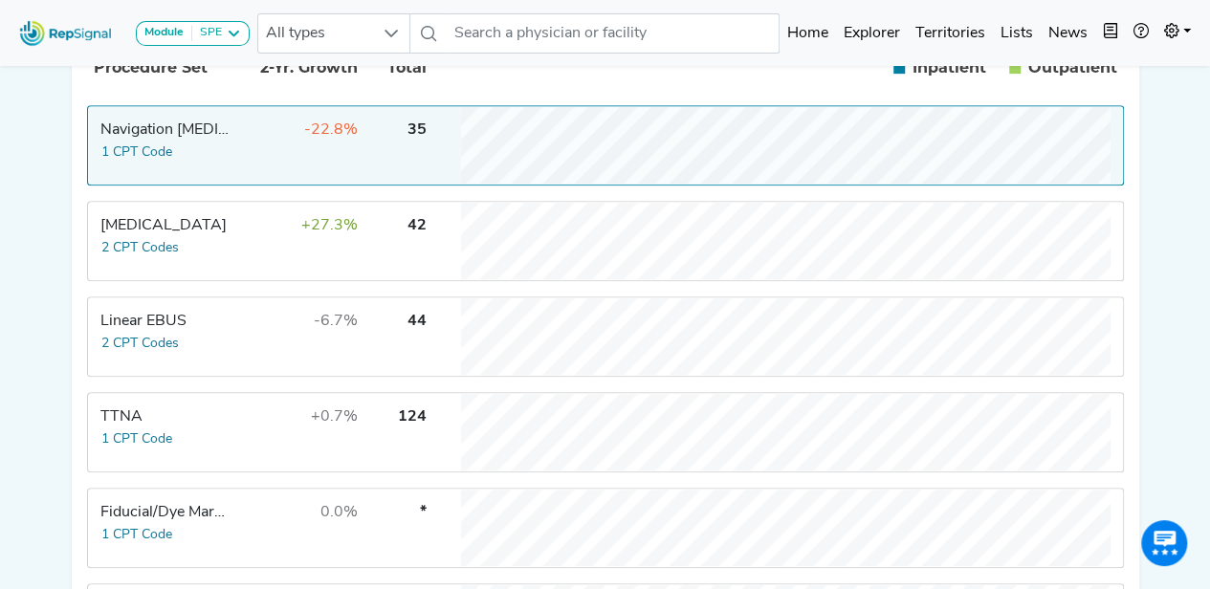
click at [254, 184] on td "-22.8%" at bounding box center [296, 145] width 124 height 76
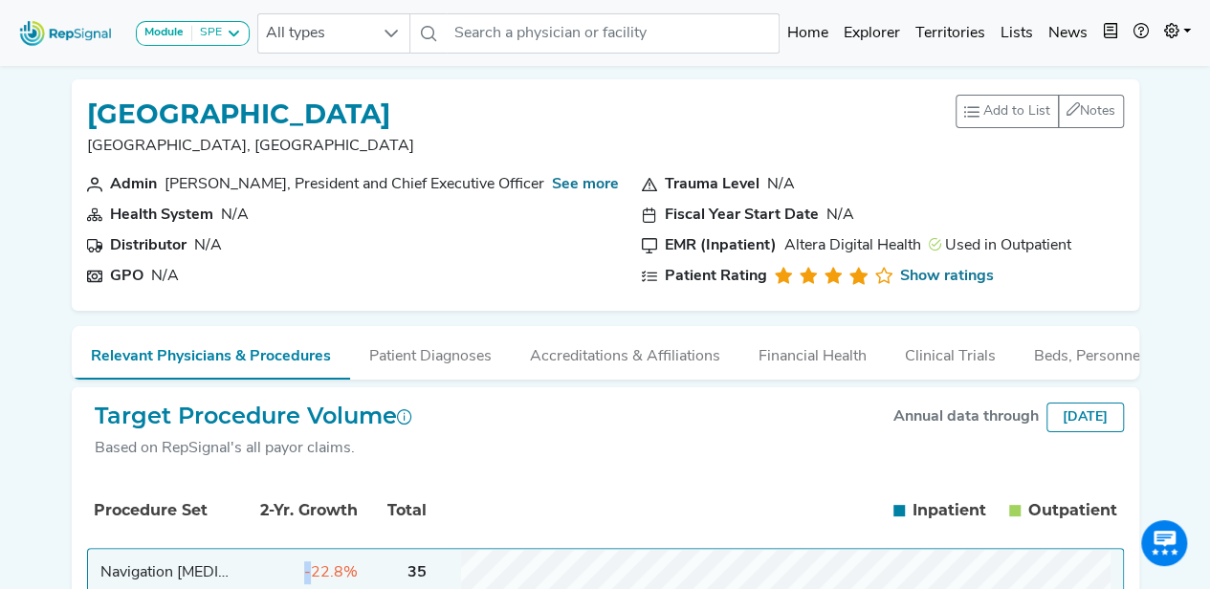
scroll to position [0, 0]
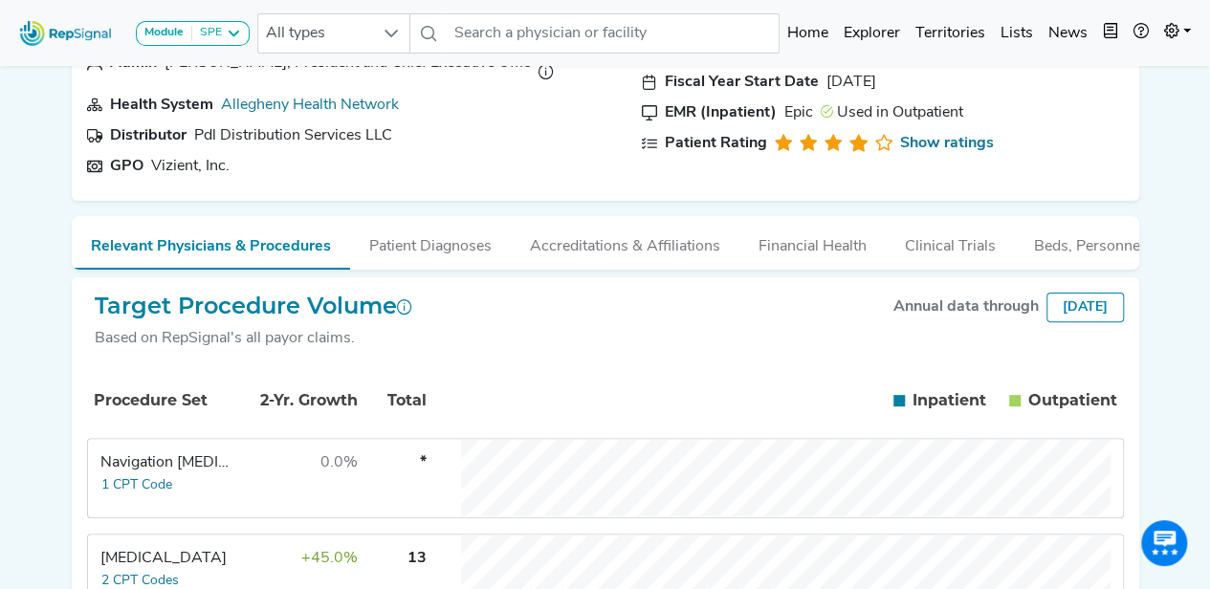
scroll to position [0, 5]
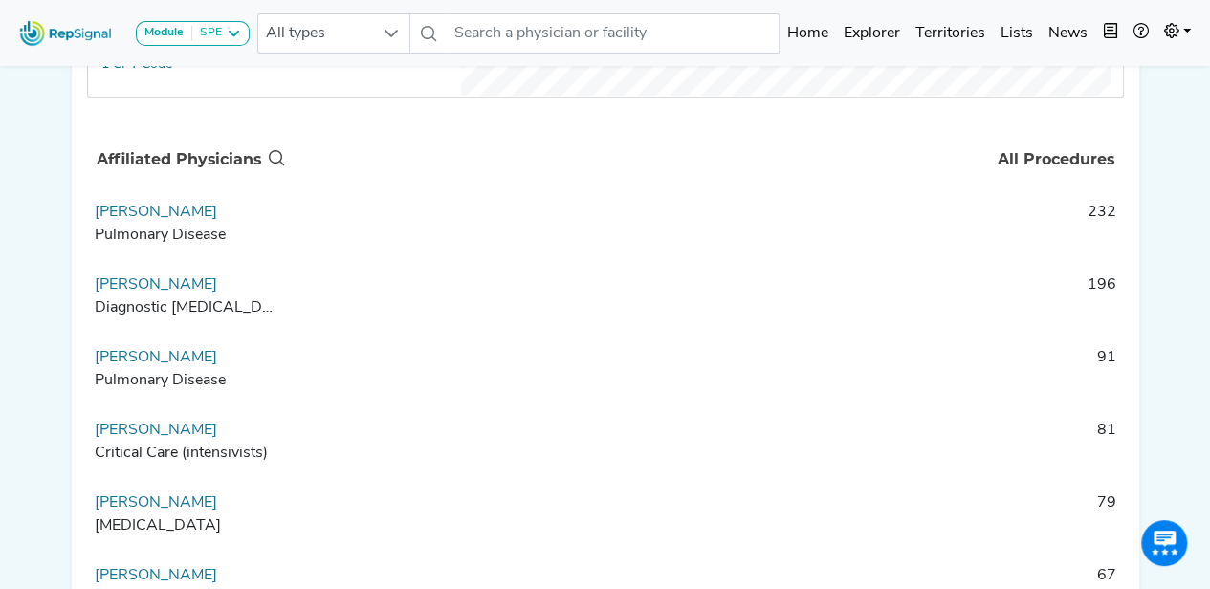
scroll to position [1200, 0]
click at [1031, 173] on th "All Procedures" at bounding box center [706, 160] width 834 height 63
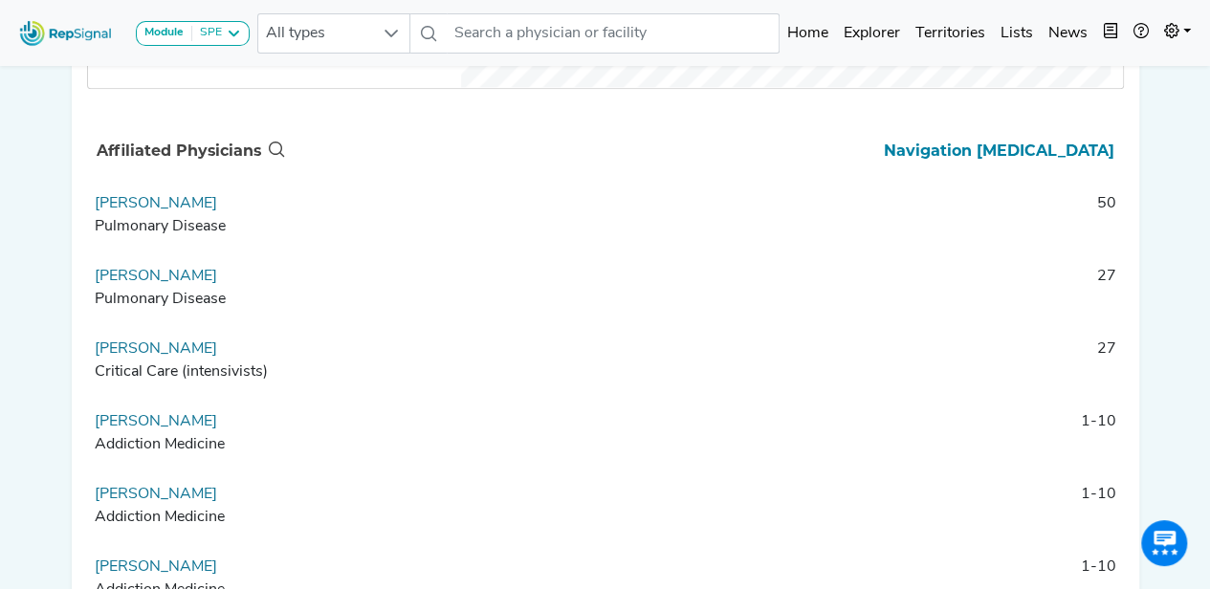
scroll to position [1211, 0]
